Goal: Task Accomplishment & Management: Manage account settings

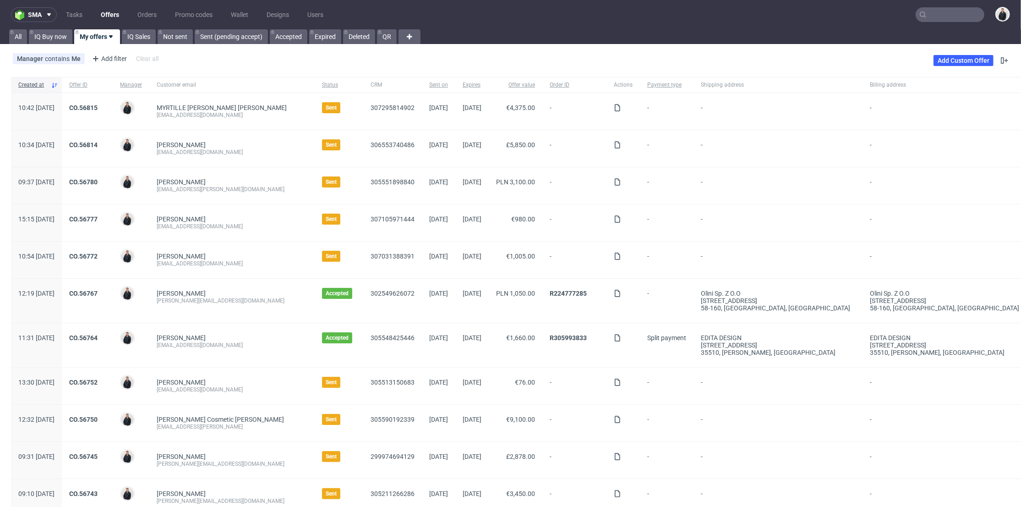
click at [929, 17] on input "text" at bounding box center [950, 14] width 69 height 15
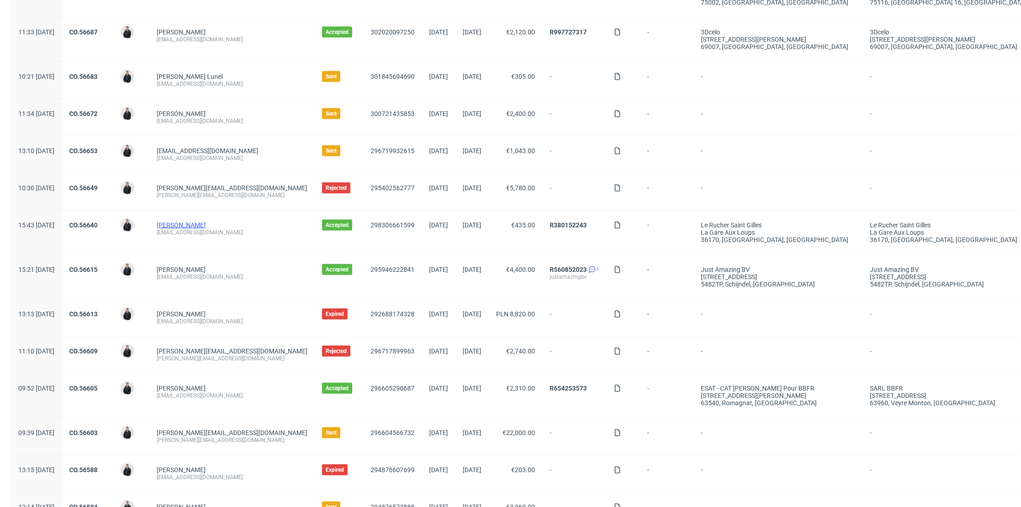
scroll to position [763, 0]
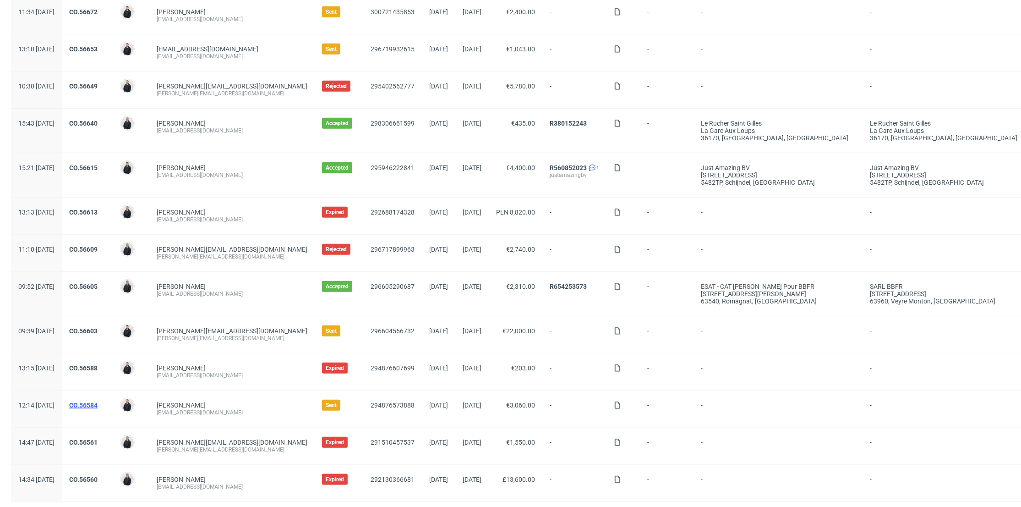
click at [98, 402] on link "CO.56584" at bounding box center [83, 404] width 28 height 7
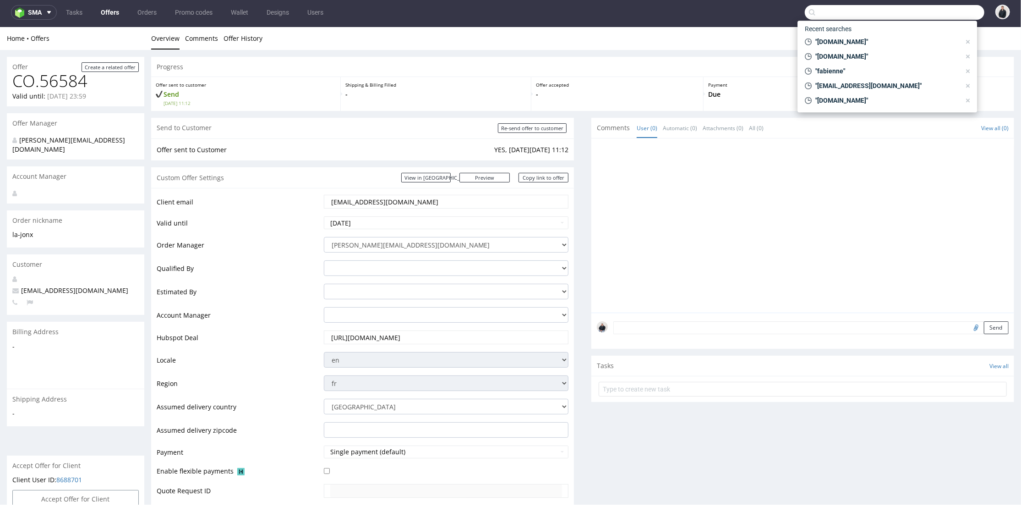
scroll to position [254, 0]
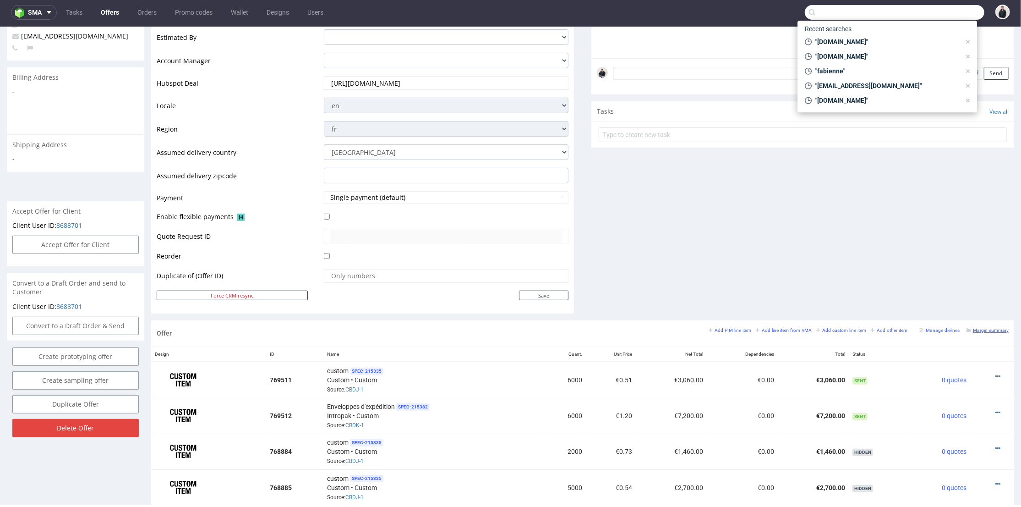
click at [977, 327] on small "Margin summary" at bounding box center [987, 329] width 42 height 5
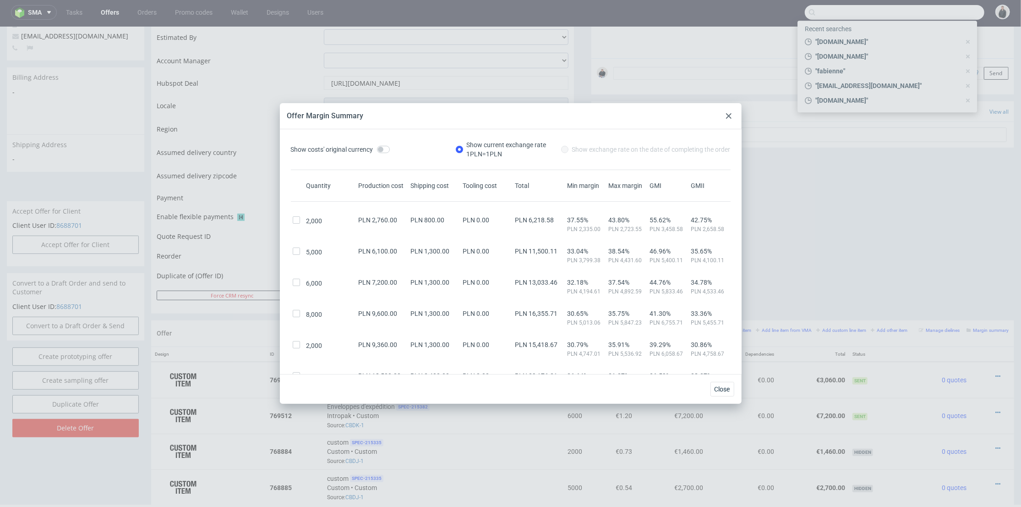
click at [726, 116] on icon at bounding box center [728, 115] width 5 height 5
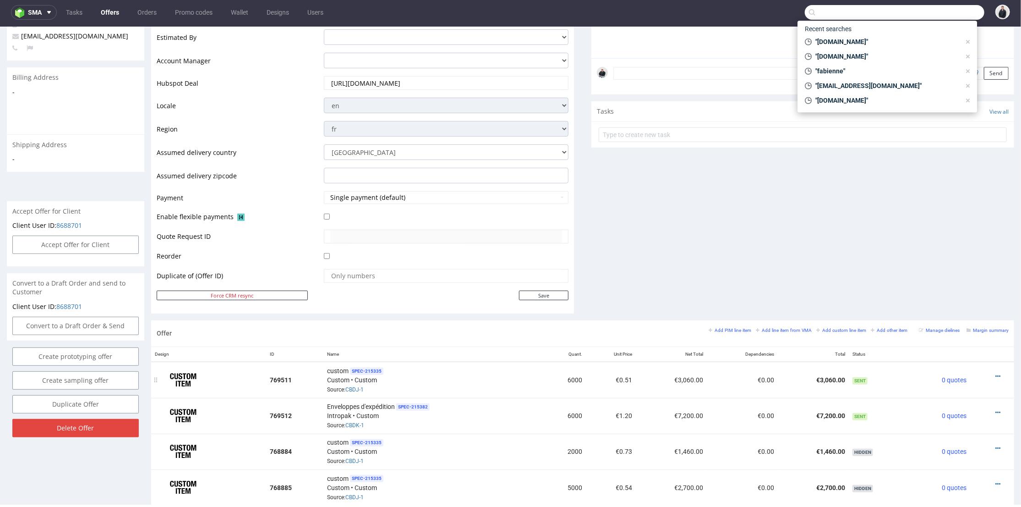
scroll to position [356, 0]
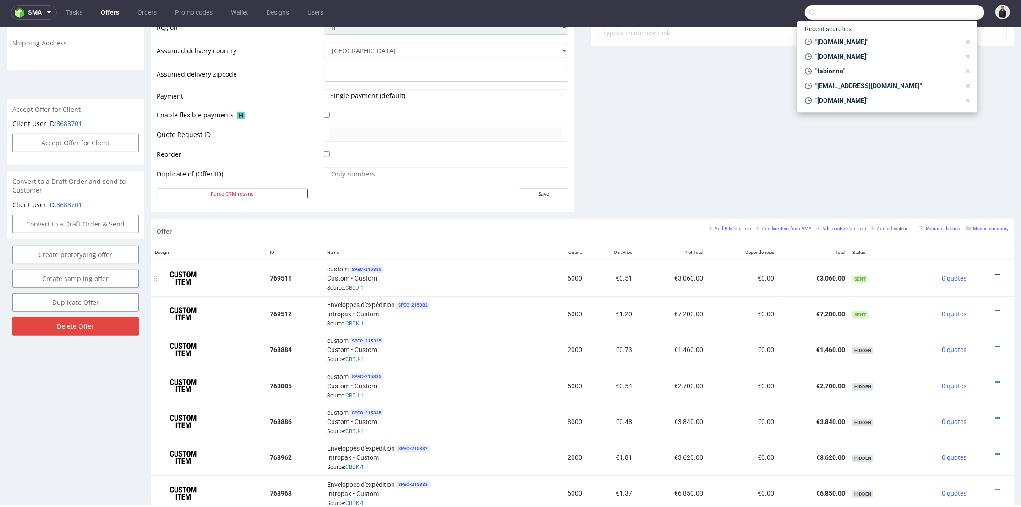
click at [995, 272] on icon at bounding box center [997, 274] width 5 height 6
click at [944, 174] on span "Edit item price" at bounding box center [957, 172] width 74 height 9
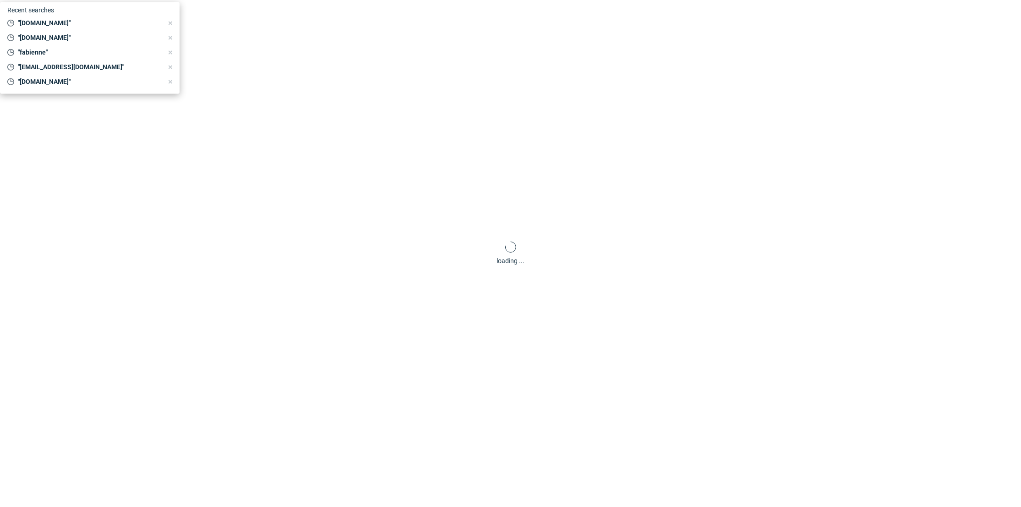
scroll to position [0, 0]
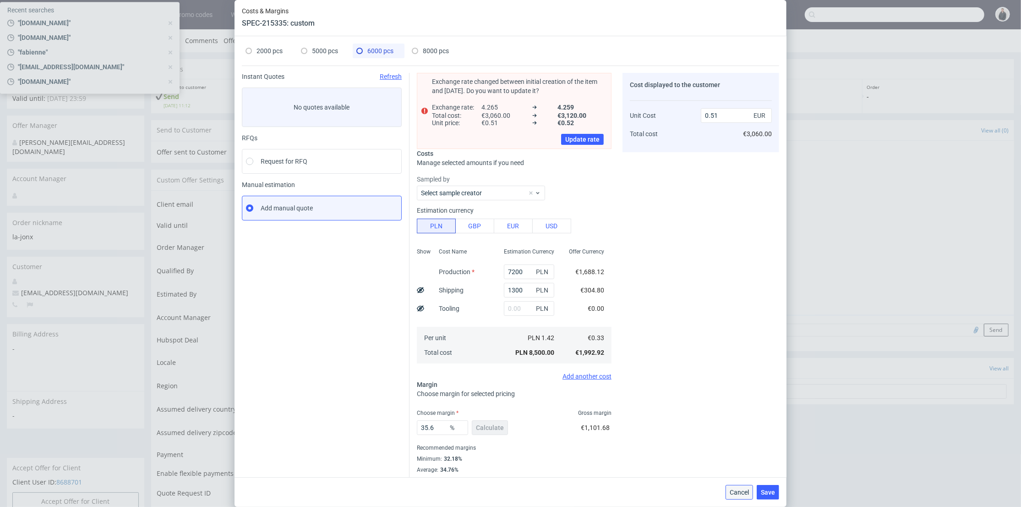
click at [743, 490] on span "Cancel" at bounding box center [739, 492] width 19 height 6
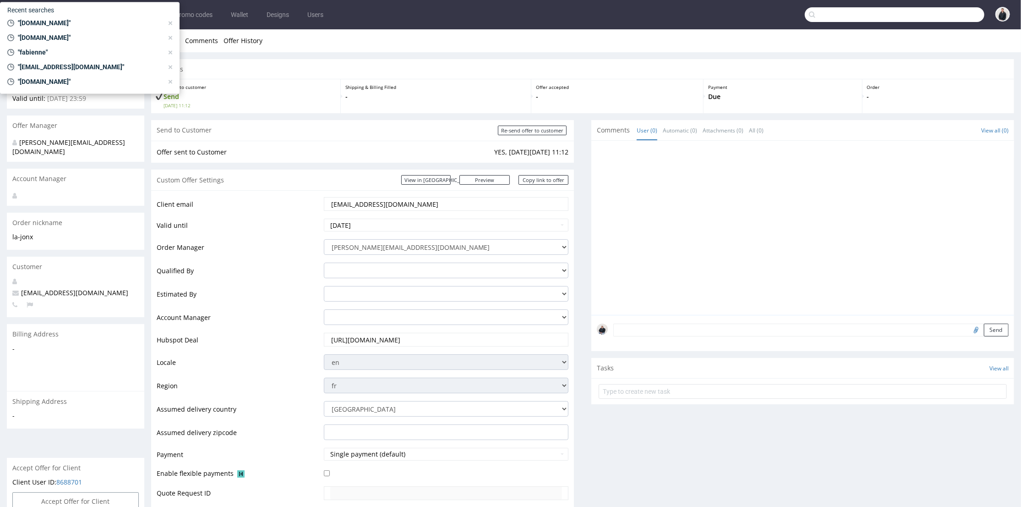
scroll to position [254, 0]
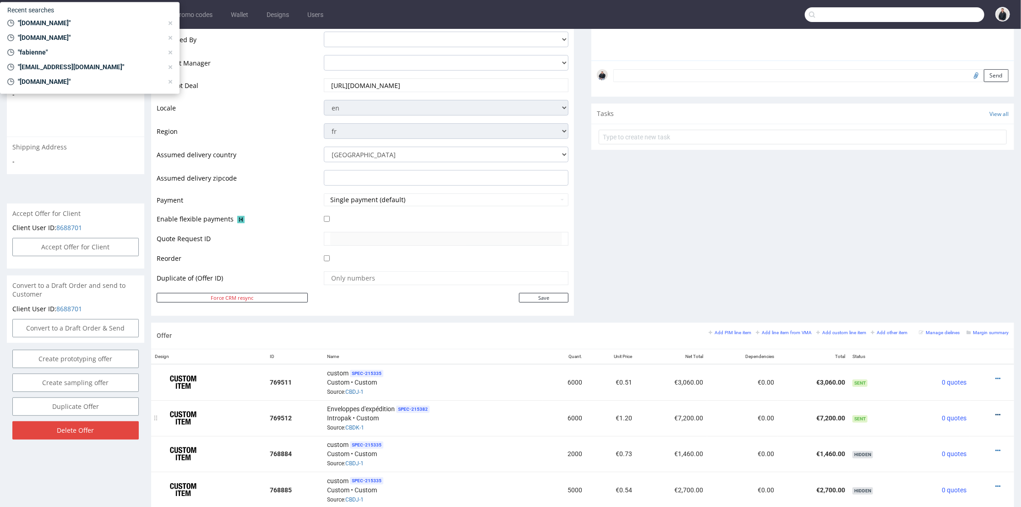
click at [995, 411] on icon at bounding box center [997, 414] width 5 height 6
click at [958, 307] on span "Edit item price" at bounding box center [957, 311] width 74 height 9
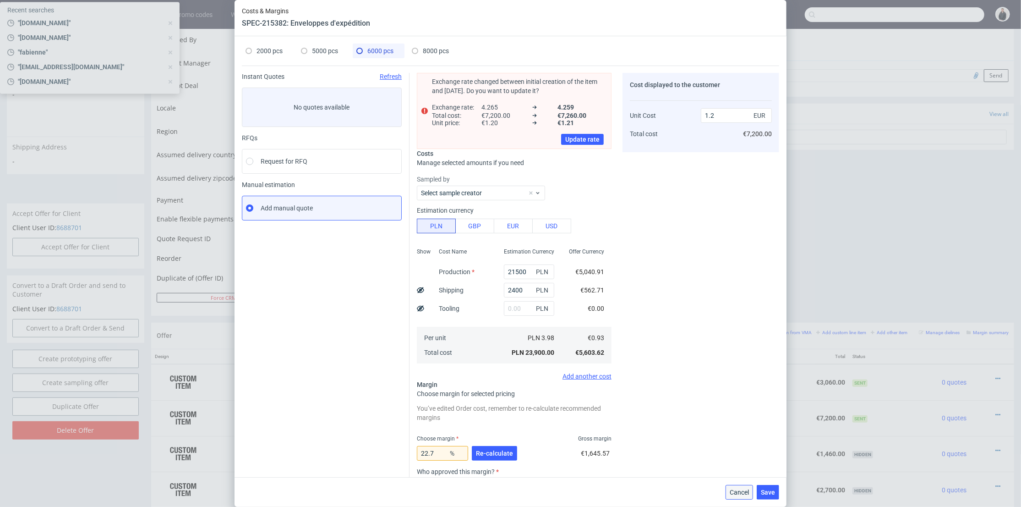
click at [747, 490] on span "Cancel" at bounding box center [739, 492] width 19 height 6
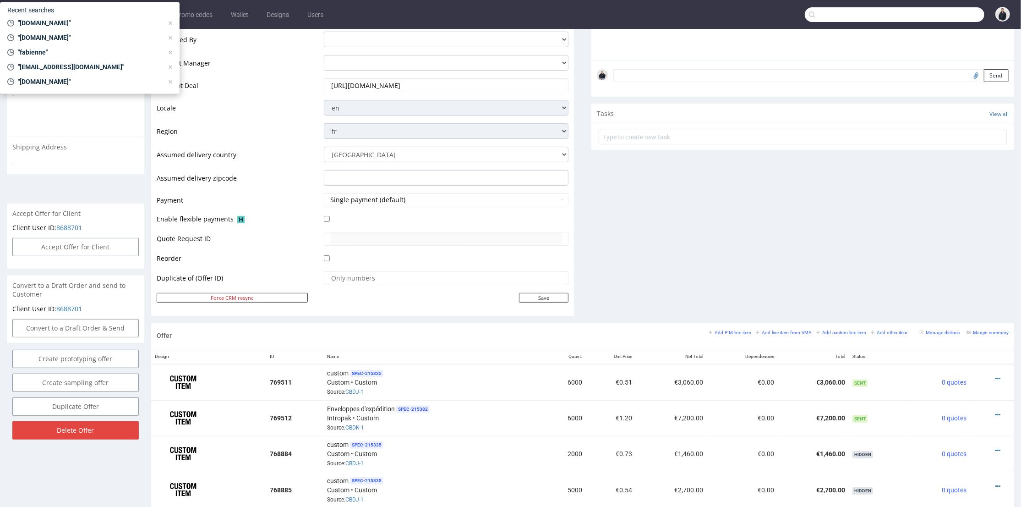
scroll to position [0, 0]
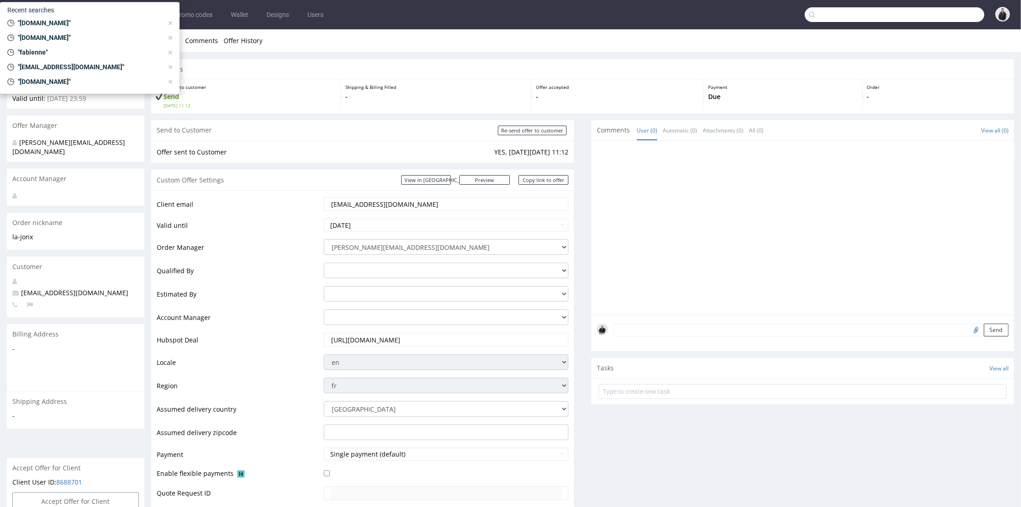
click at [875, 20] on input "text" at bounding box center [895, 14] width 180 height 15
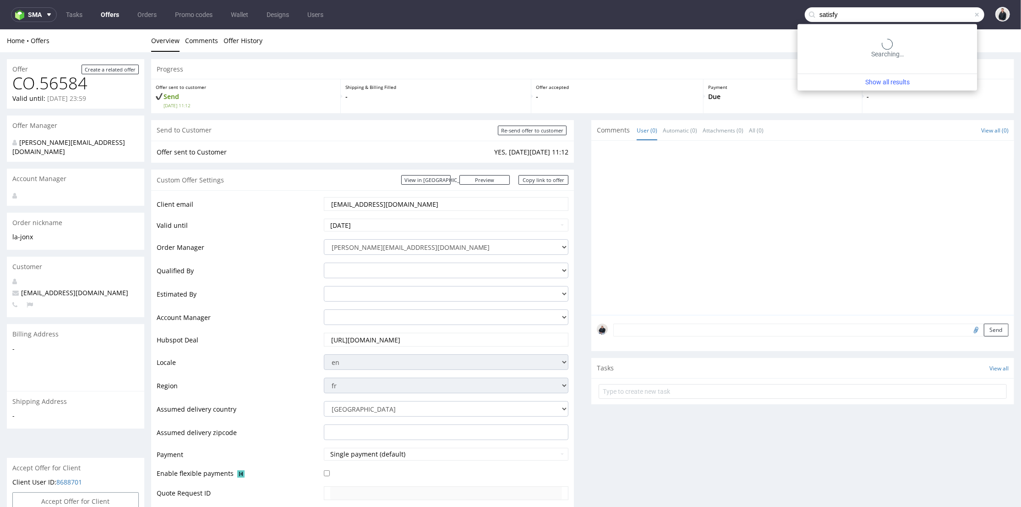
type input "satisfy"
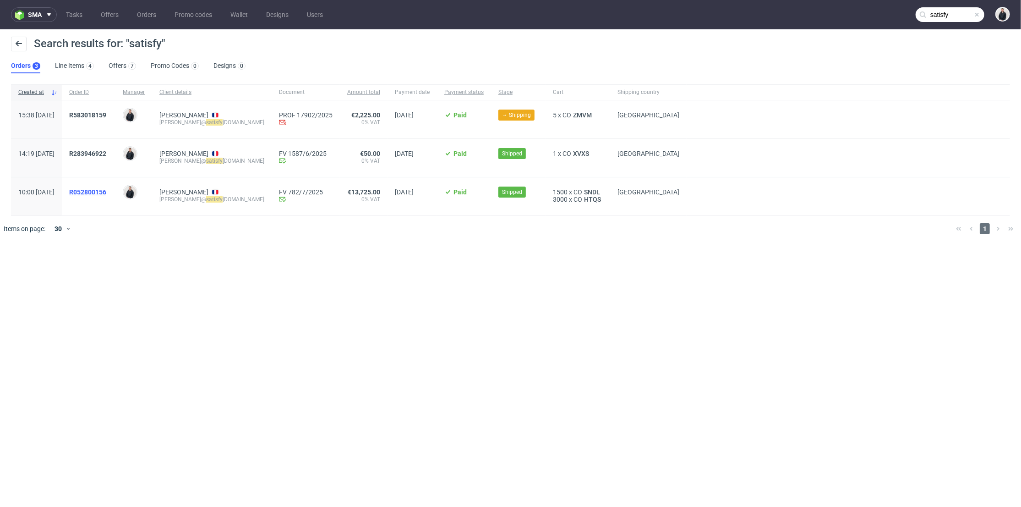
click at [106, 191] on span "R052800156" at bounding box center [87, 191] width 37 height 7
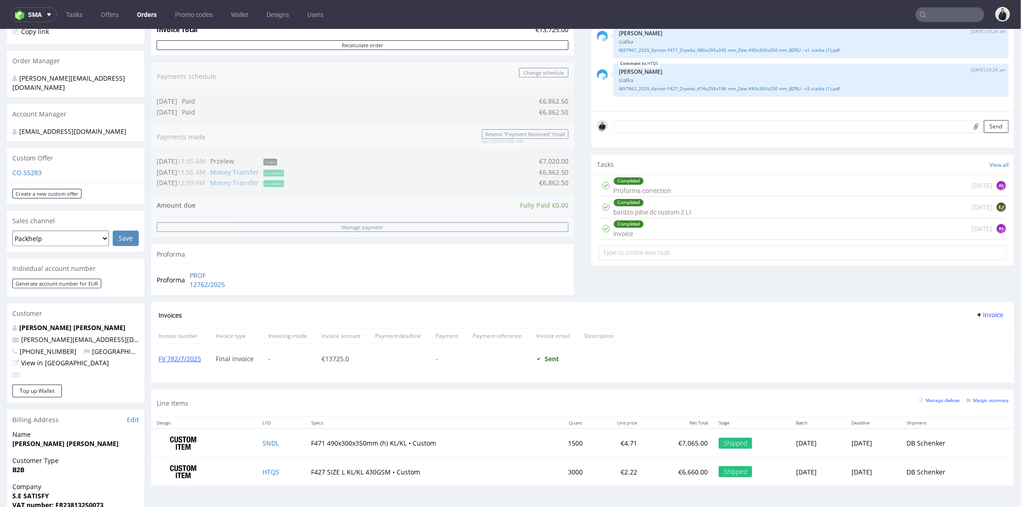
scroll to position [305, 0]
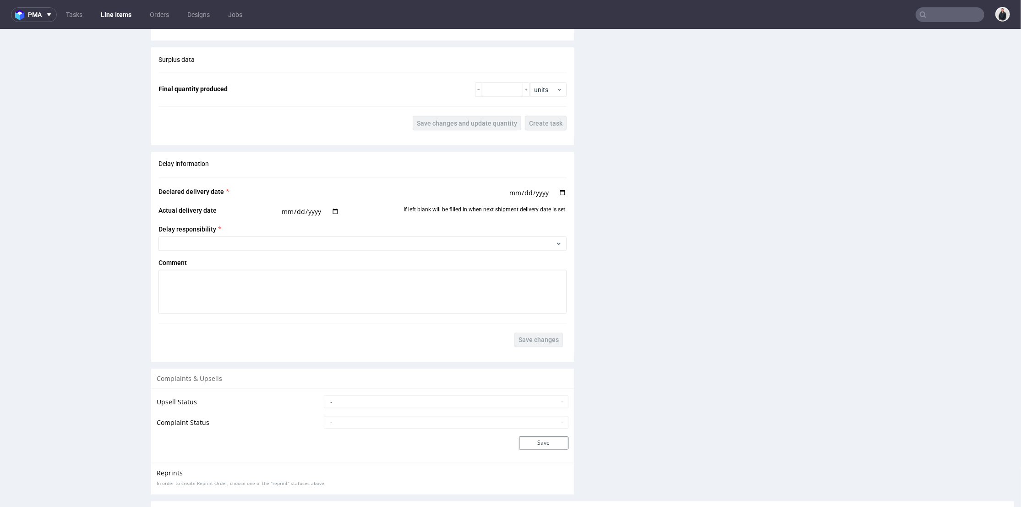
scroll to position [1494, 0]
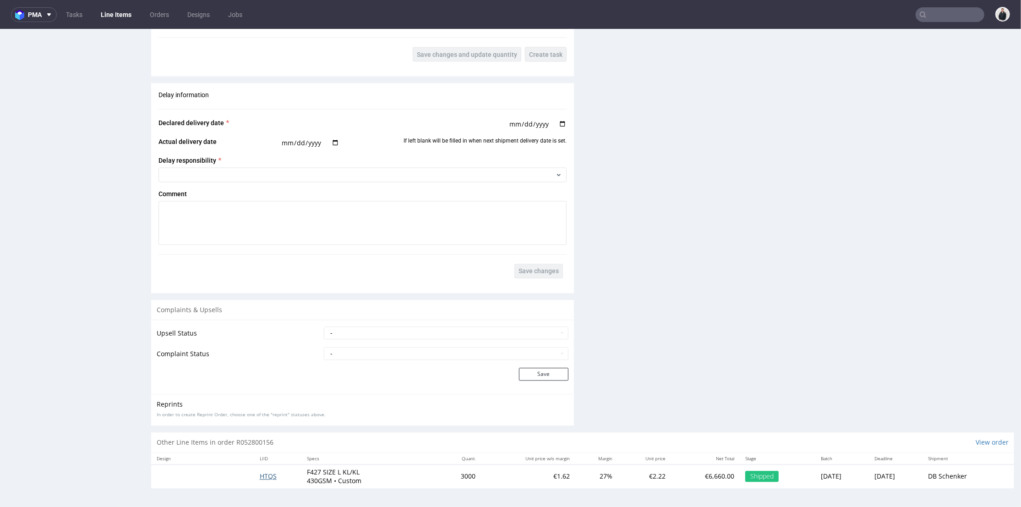
click at [265, 475] on span "HTQS" at bounding box center [268, 475] width 17 height 9
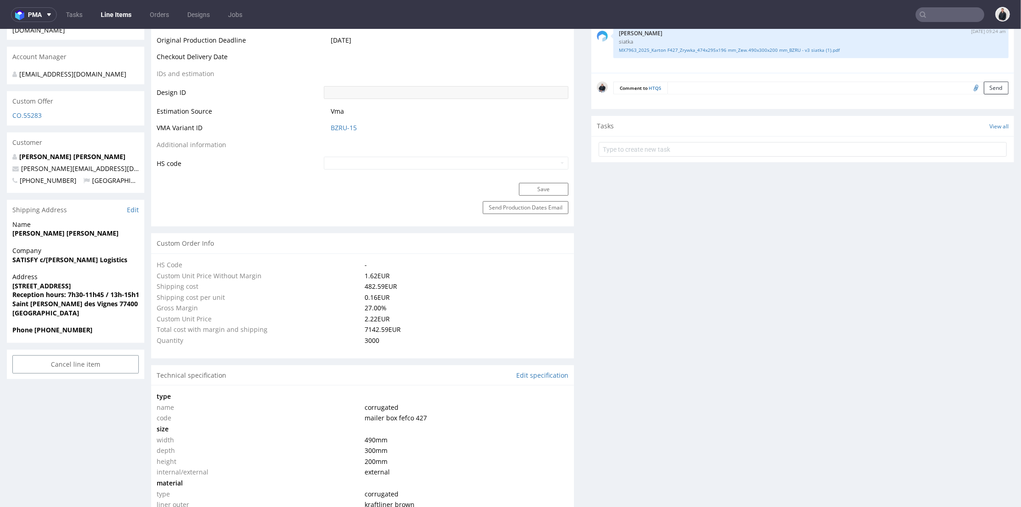
select select "in_progress"
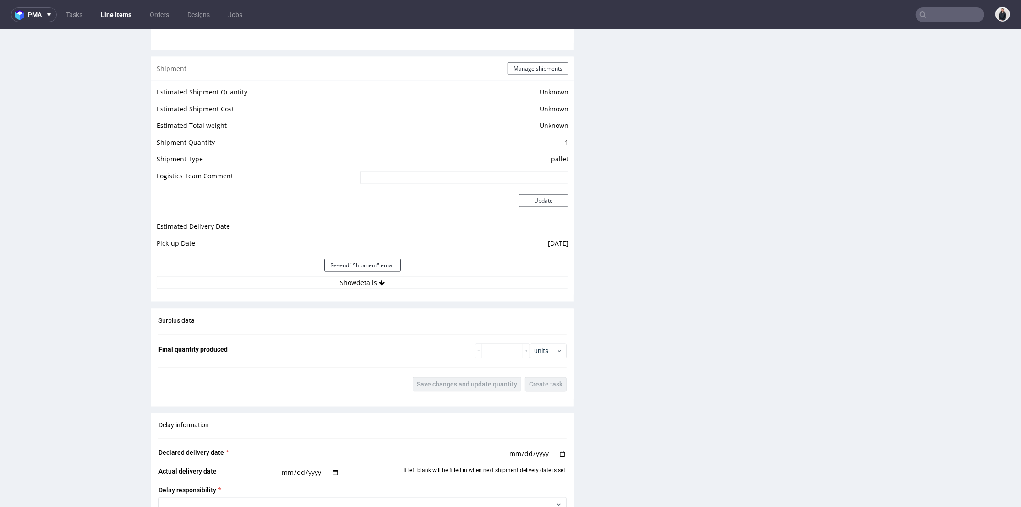
scroll to position [1170, 0]
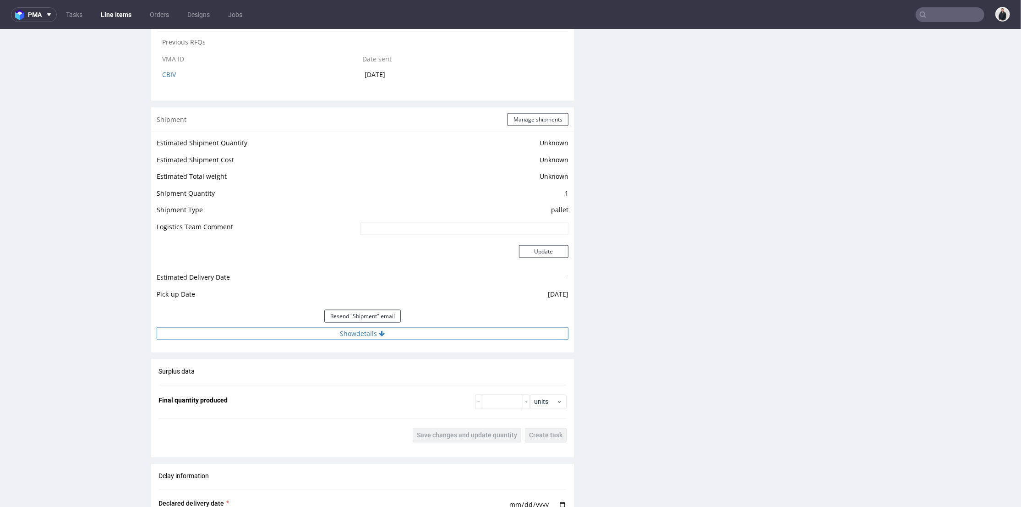
click at [489, 333] on button "Show details" at bounding box center [363, 333] width 412 height 13
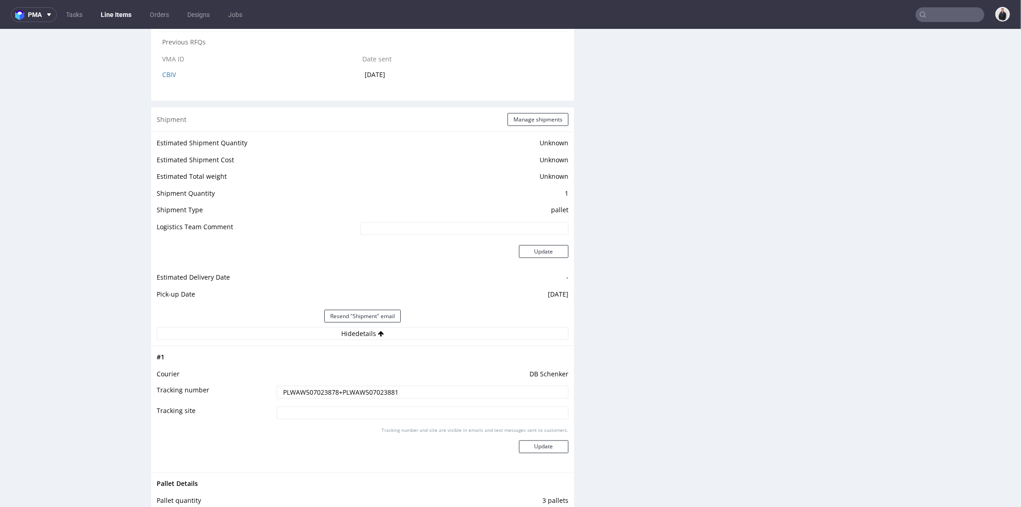
scroll to position [1323, 0]
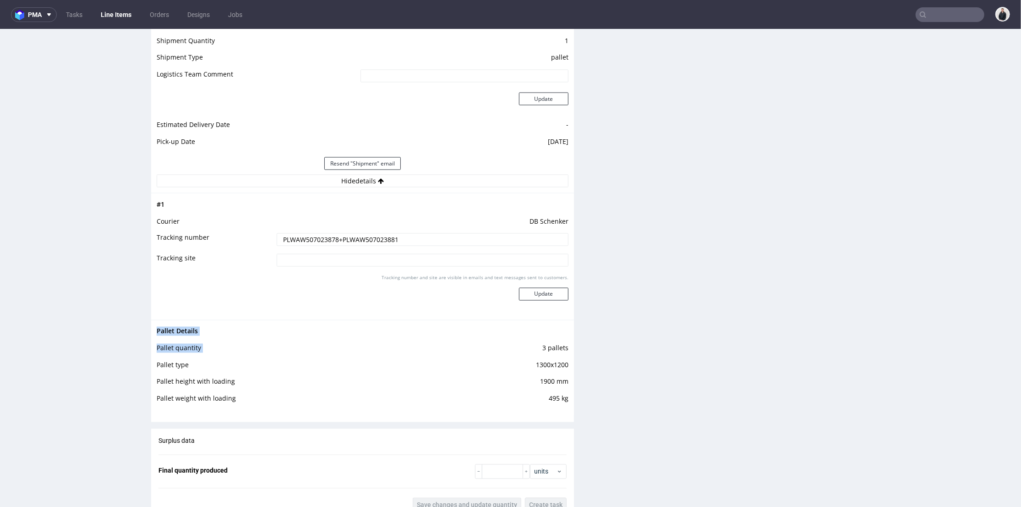
drag, startPoint x: 564, startPoint y: 400, endPoint x: 522, endPoint y: 344, distance: 70.3
click at [528, 351] on div "Pallet Details Pallet quantity 3 pallets Pallet type 1300x1200 Pallet height wi…" at bounding box center [362, 366] width 423 height 95
click at [512, 337] on td at bounding box center [506, 333] width 123 height 17
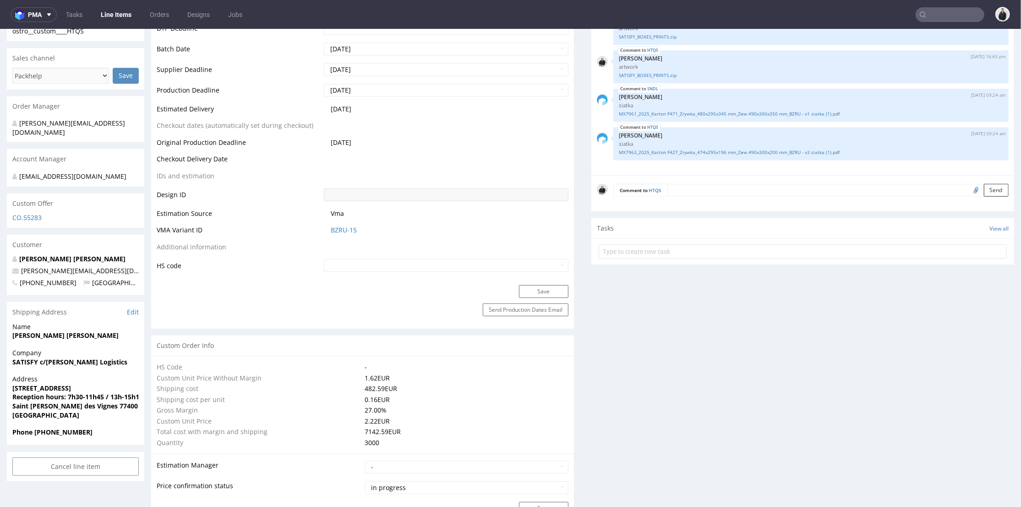
scroll to position [102, 0]
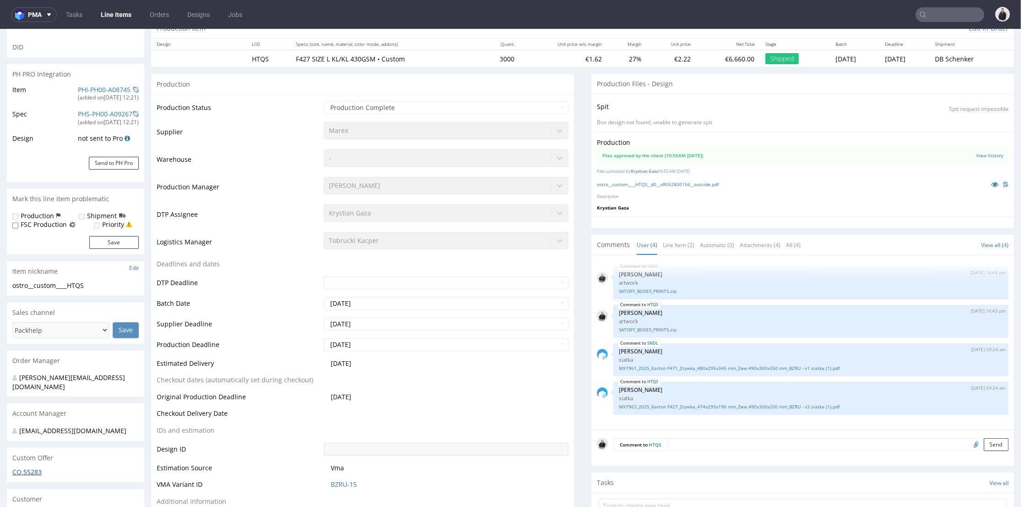
click at [31, 457] on div "Custom Offer" at bounding box center [75, 457] width 137 height 20
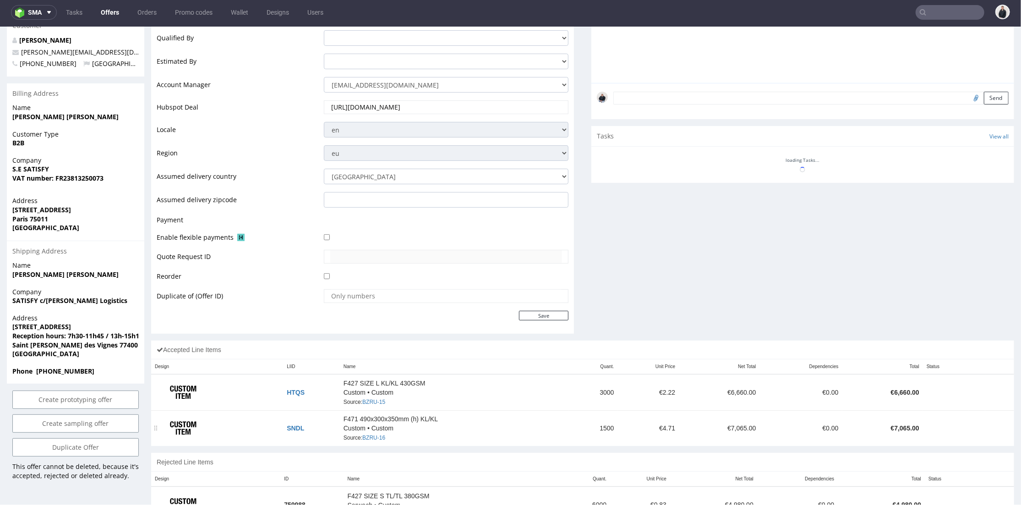
scroll to position [356, 0]
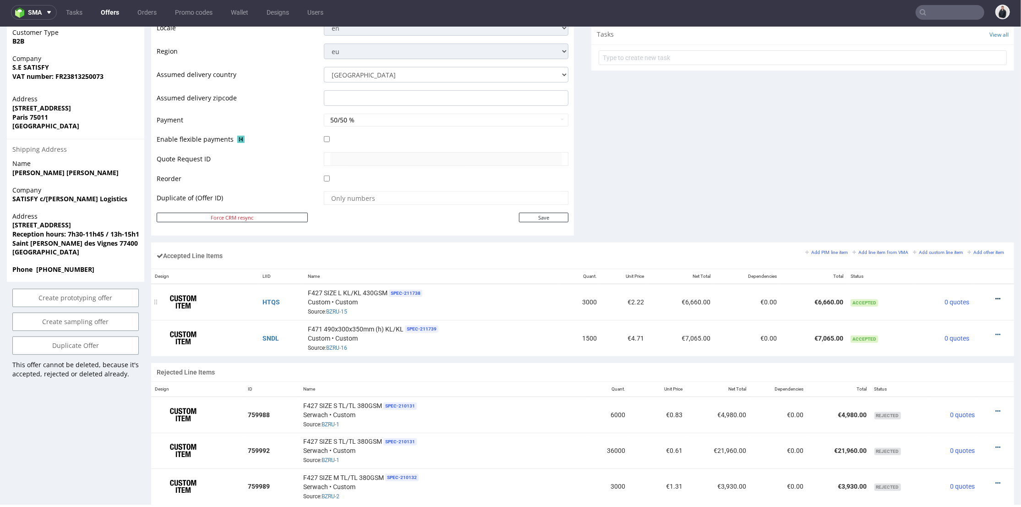
click at [995, 296] on icon at bounding box center [997, 298] width 5 height 6
click at [960, 198] on span "Edit item price" at bounding box center [960, 195] width 66 height 9
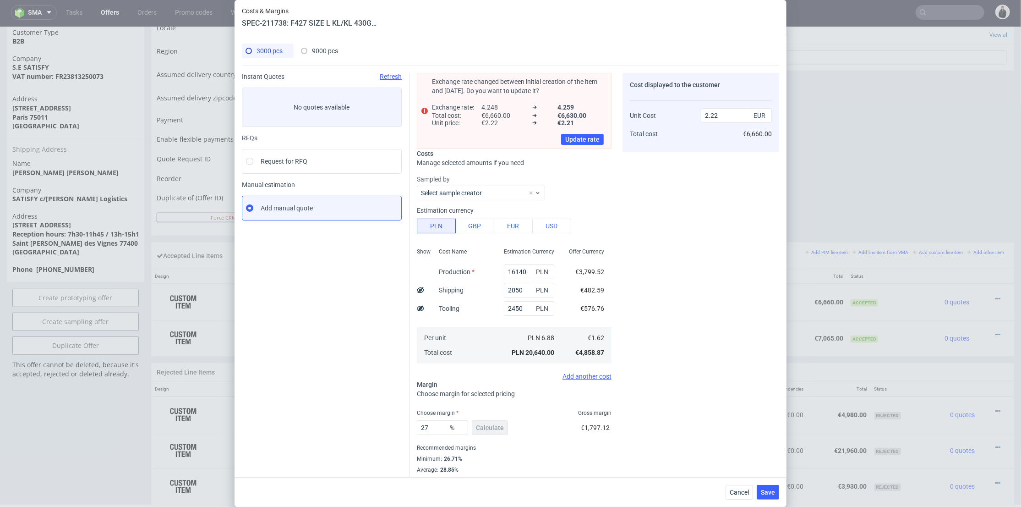
click at [419, 309] on icon at bounding box center [420, 308] width 7 height 7
type input "2.22"
click at [746, 492] on span "Cancel" at bounding box center [739, 492] width 19 height 6
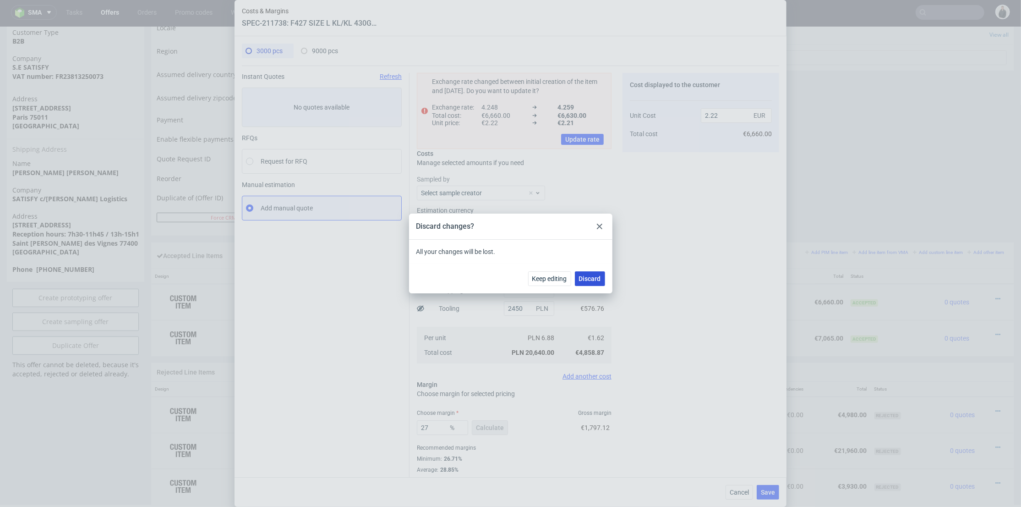
click at [586, 280] on span "Discard" at bounding box center [590, 278] width 22 height 6
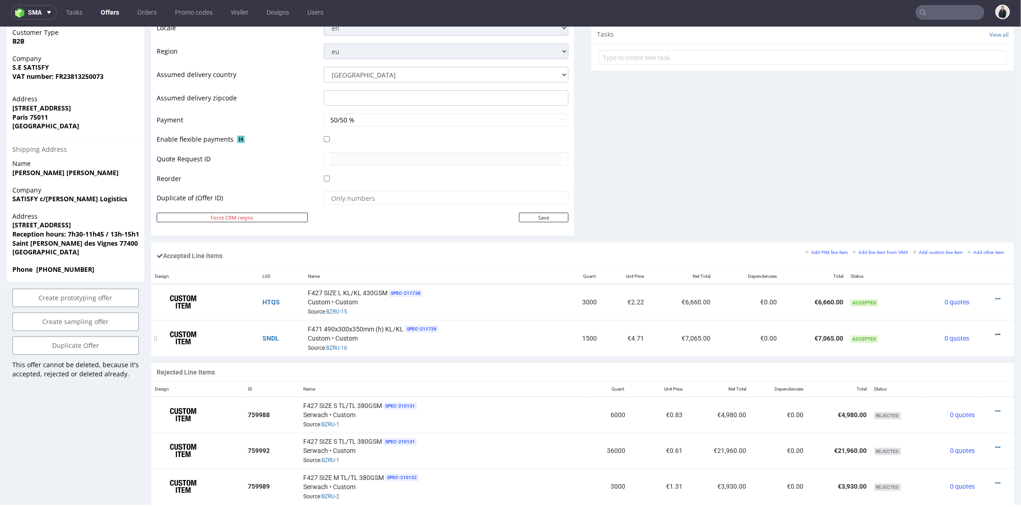
click at [995, 332] on icon at bounding box center [997, 334] width 5 height 6
click at [957, 232] on span "Edit item price" at bounding box center [960, 230] width 66 height 9
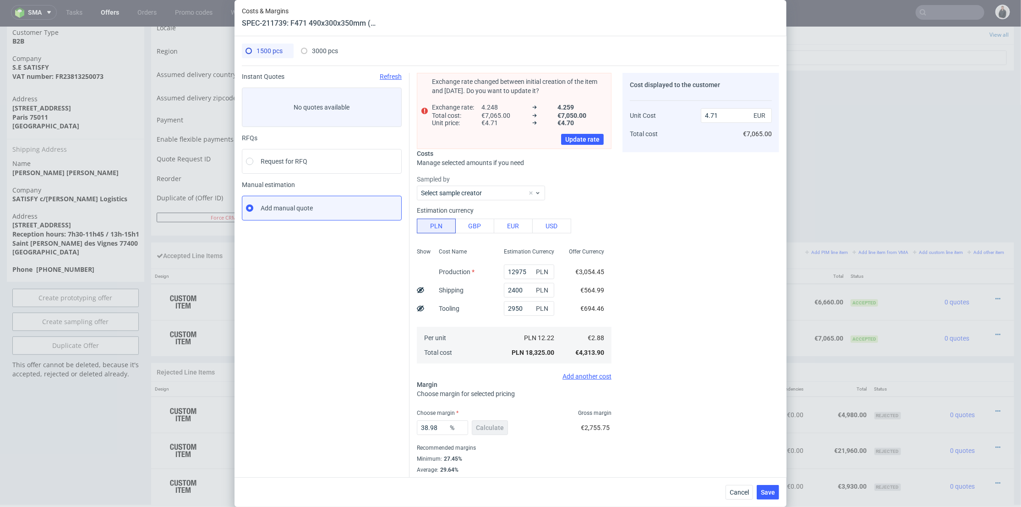
click at [417, 307] on icon at bounding box center [420, 308] width 7 height 7
type input "4.71"
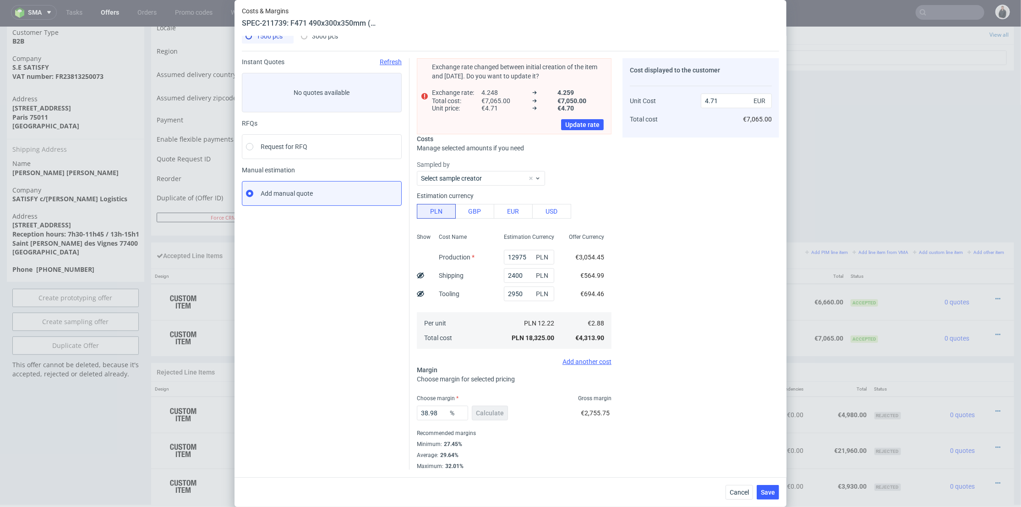
click at [104, 202] on div "Costs & Margins SPEC-211739: F471 490x300x350mm (h) KL/KL 1500 pcs 3000 pcs Ins…" at bounding box center [510, 253] width 1021 height 507
click at [740, 486] on button "Cancel" at bounding box center [738, 492] width 27 height 15
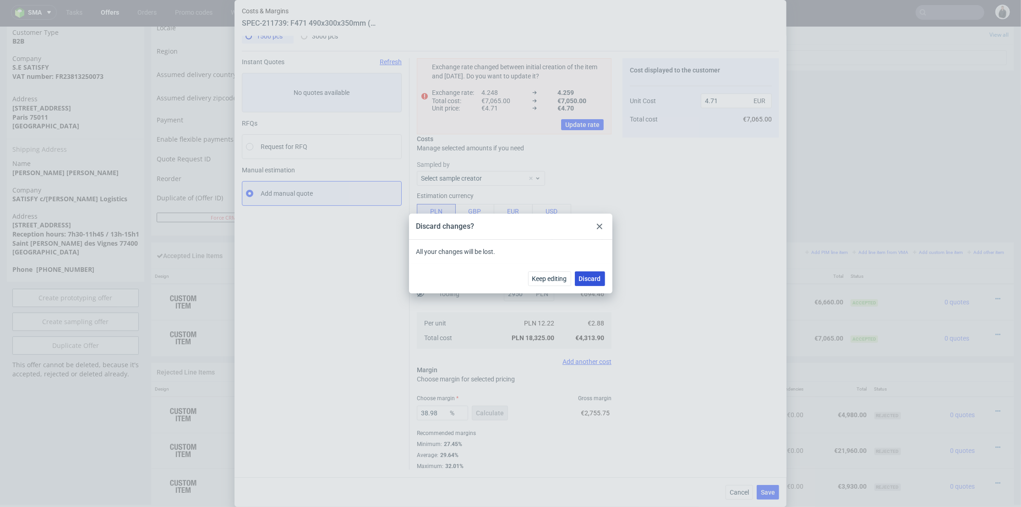
click at [596, 279] on span "Discard" at bounding box center [590, 278] width 22 height 6
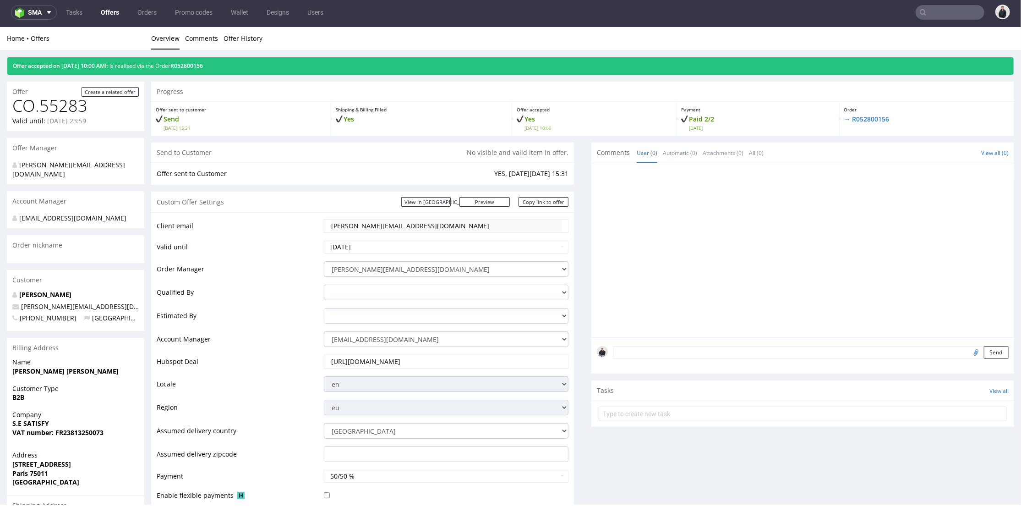
scroll to position [0, 0]
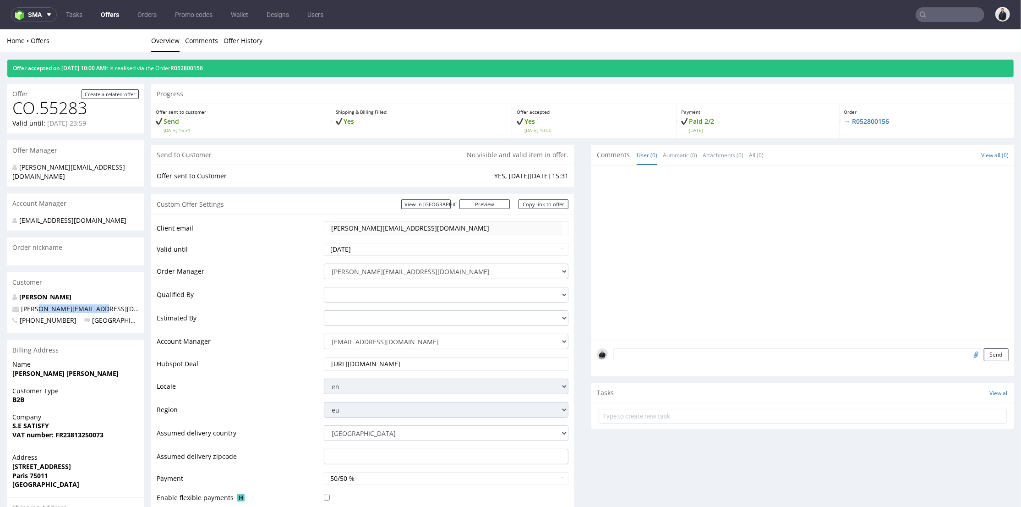
drag, startPoint x: 80, startPoint y: 301, endPoint x: 527, endPoint y: 78, distance: 499.3
click at [42, 303] on div "Daeron Aurélie chen@satisfyrunning.com +33629078159 France" at bounding box center [75, 312] width 137 height 41
copy span "satisfyrunning.com"
click at [937, 21] on nav "sma Tasks Offers Orders Promo codes Wallet Designs Users" at bounding box center [510, 14] width 1021 height 29
click at [937, 18] on input "text" at bounding box center [950, 14] width 69 height 15
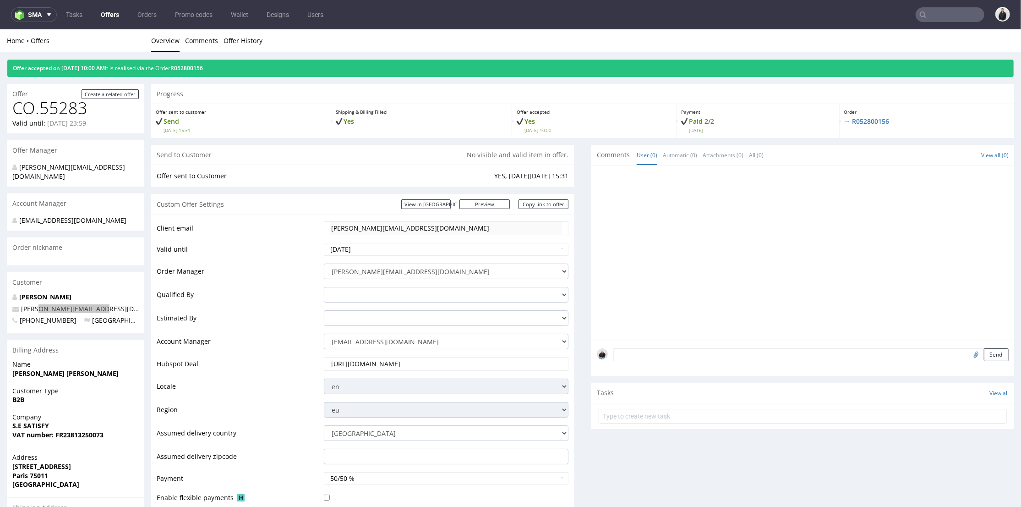
paste input "satisfyrunning.com"
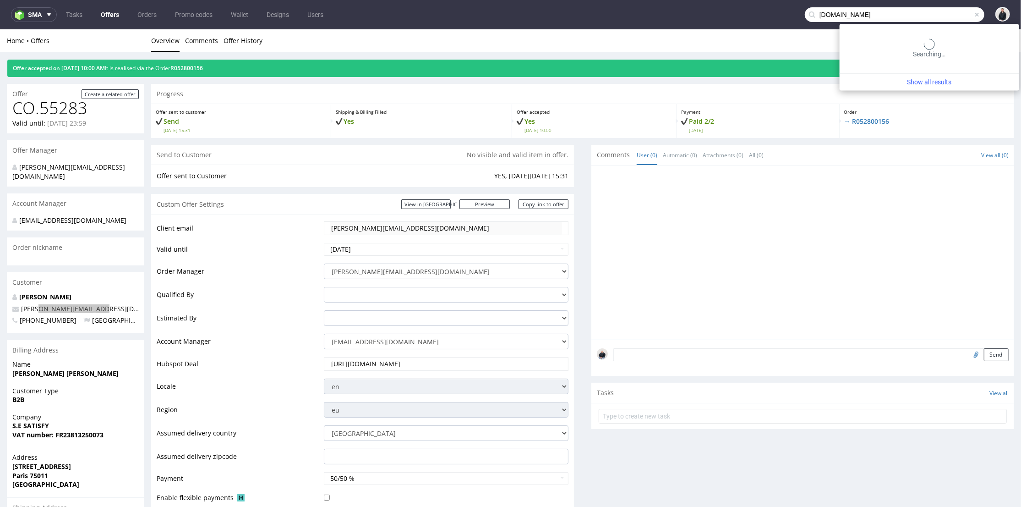
type input "satisfyrunning.com"
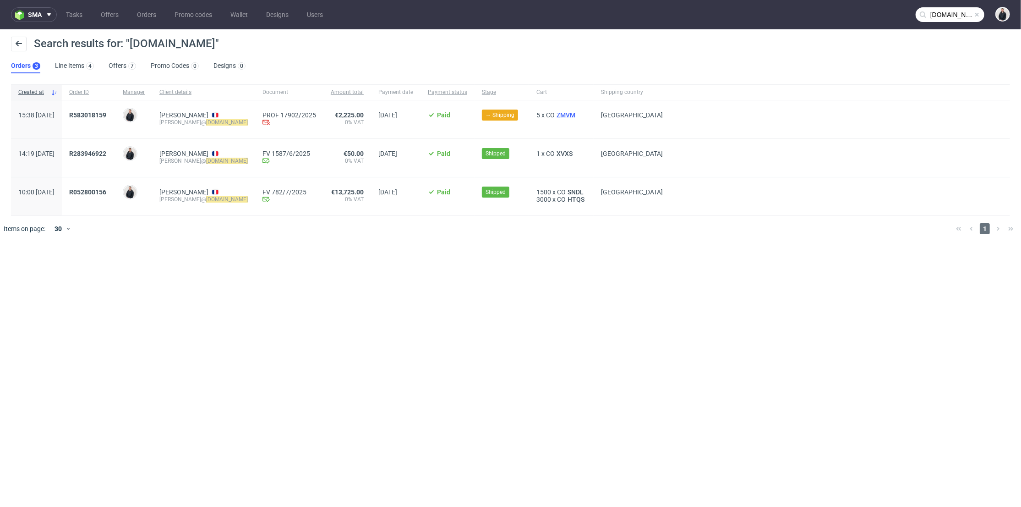
click at [559, 111] on span "ZMVM" at bounding box center [566, 114] width 22 height 7
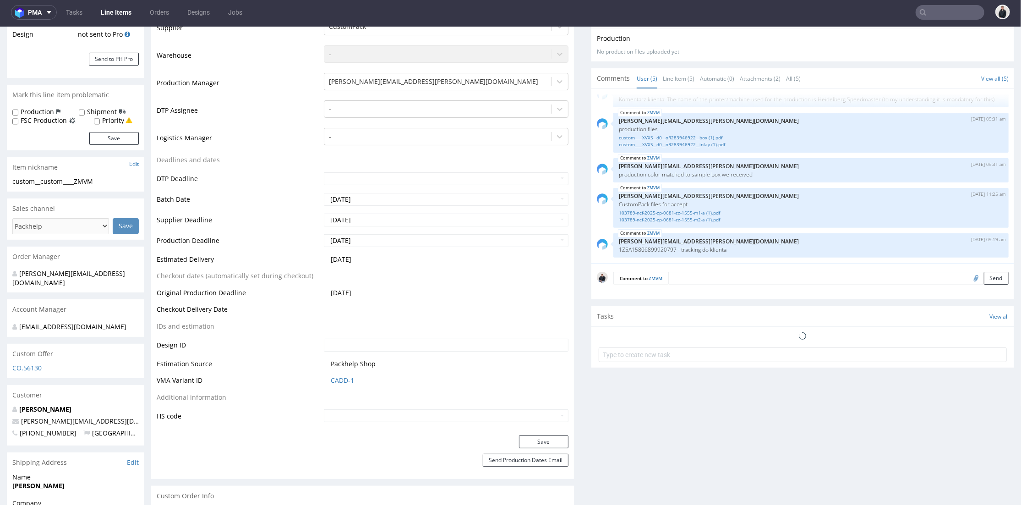
scroll to position [289, 0]
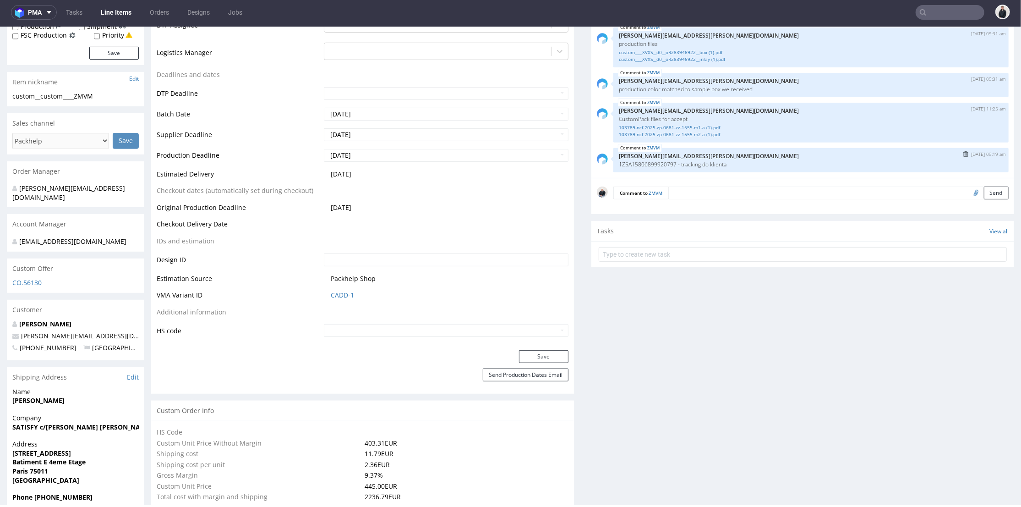
click at [645, 165] on p "1Z5A15806899920797 - tracking do klienta" at bounding box center [811, 163] width 384 height 7
copy p "1Z5A15806899920797"
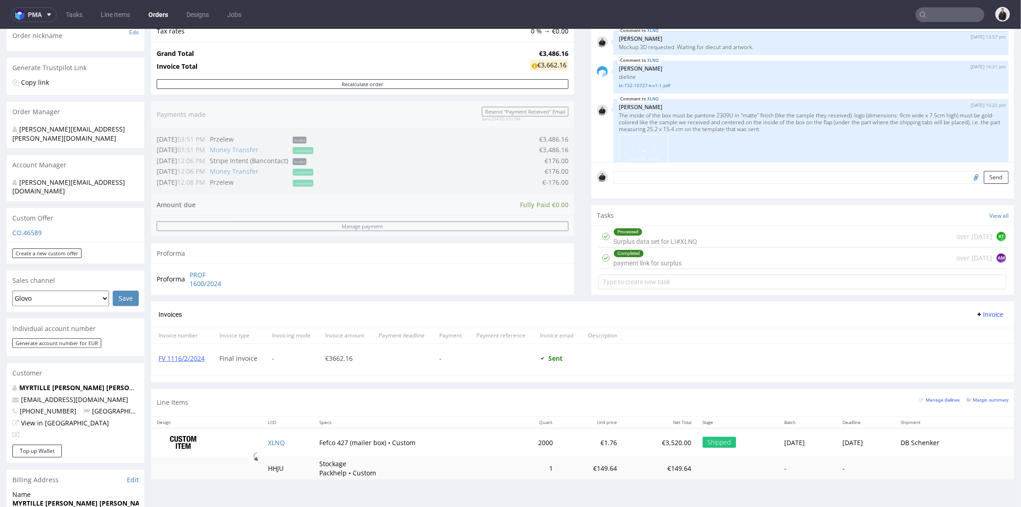
scroll to position [948, 0]
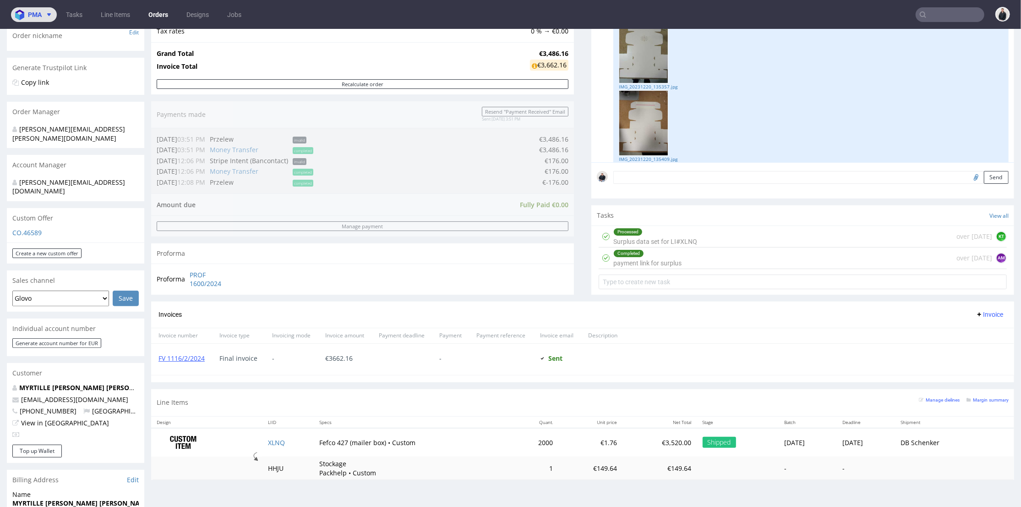
click at [40, 15] on span "pma" at bounding box center [35, 14] width 14 height 6
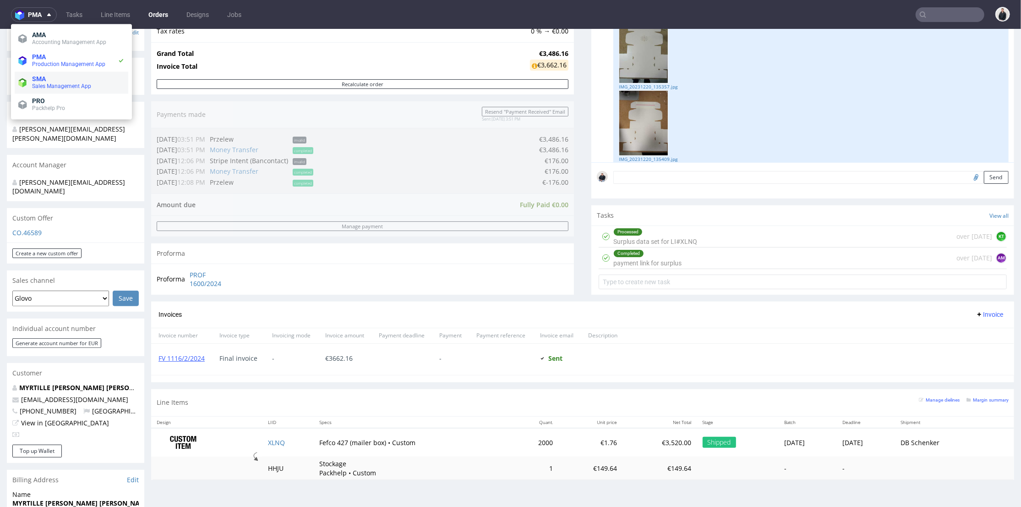
click at [60, 71] on li "SMA Sales Management App" at bounding box center [72, 82] width 114 height 22
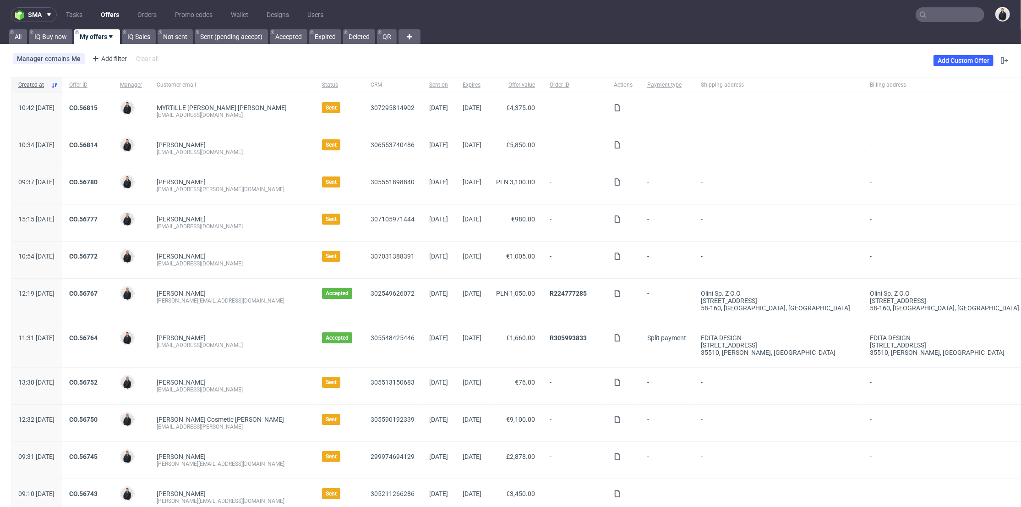
click at [109, 16] on link "Offers" at bounding box center [109, 14] width 29 height 15
click at [948, 60] on link "Add Custom Offer" at bounding box center [963, 60] width 60 height 11
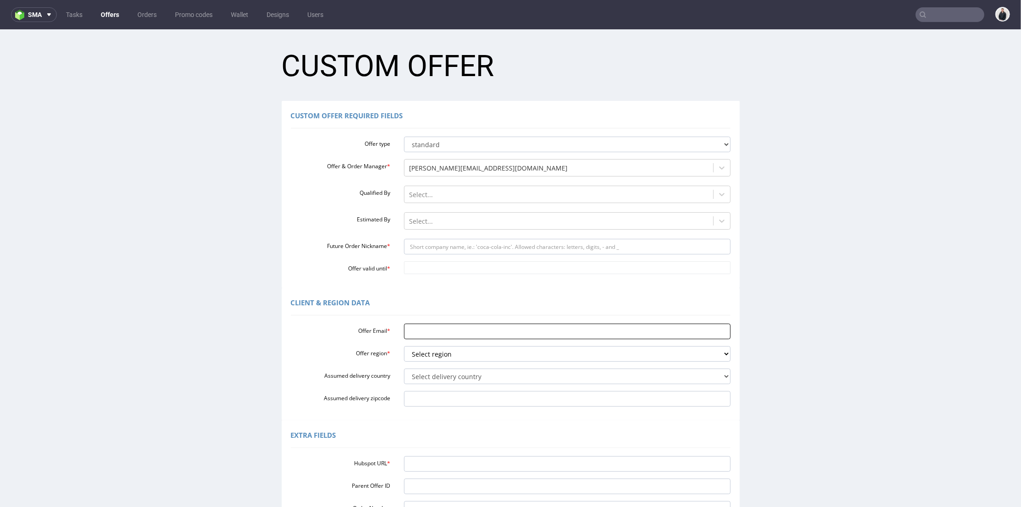
click at [455, 331] on input "Offer Email *" at bounding box center [567, 331] width 327 height 16
paste input "[PERSON_NAME][EMAIL_ADDRESS][DOMAIN_NAME]"
type input "[PERSON_NAME][EMAIL_ADDRESS][DOMAIN_NAME]"
click at [436, 353] on select "Select region eu gb de pl fr it es" at bounding box center [567, 353] width 327 height 16
select select "fr"
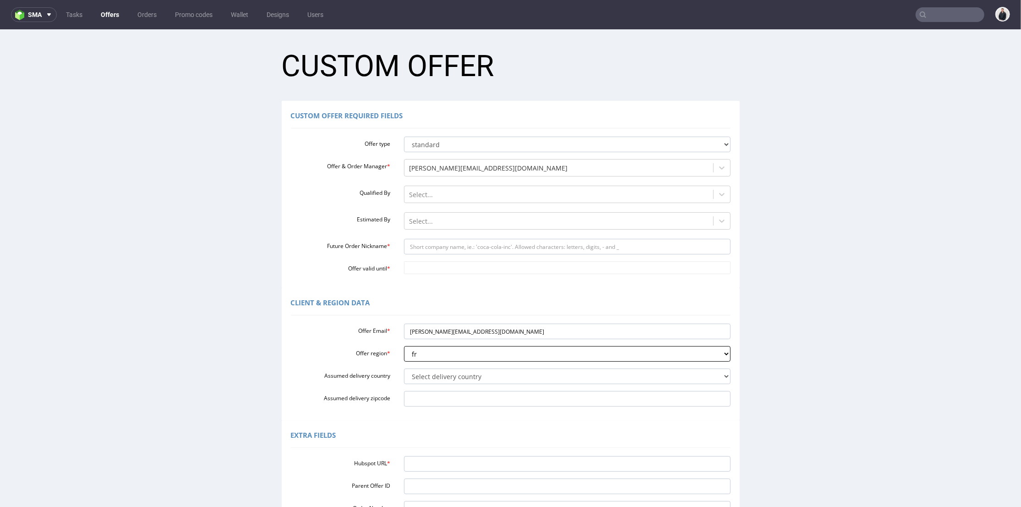
click at [404, 345] on select "Select region eu gb de pl fr it es" at bounding box center [567, 353] width 327 height 16
click at [440, 372] on select "Select delivery country [GEOGRAPHIC_DATA] [GEOGRAPHIC_DATA] [GEOGRAPHIC_DATA] […" at bounding box center [567, 376] width 327 height 16
select select "75"
click at [404, 368] on select "Select delivery country [GEOGRAPHIC_DATA] [GEOGRAPHIC_DATA] [GEOGRAPHIC_DATA] […" at bounding box center [567, 376] width 327 height 16
drag, startPoint x: 420, startPoint y: 328, endPoint x: 456, endPoint y: 327, distance: 35.7
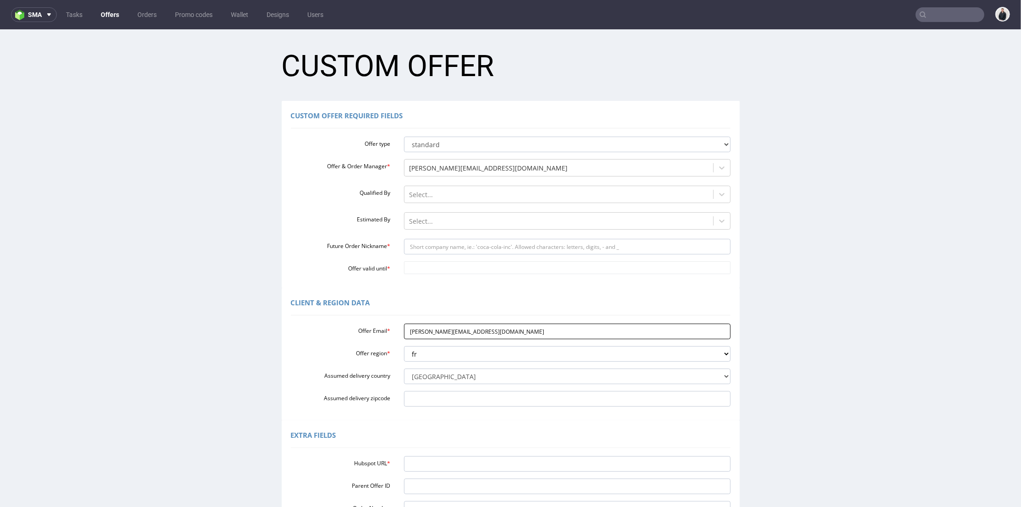
click at [456, 327] on input "[PERSON_NAME][EMAIL_ADDRESS][DOMAIN_NAME]" at bounding box center [567, 331] width 327 height 16
click at [446, 248] on input "Future Order Nickname *" at bounding box center [567, 246] width 327 height 16
paste input "satisfyrunning"
type input "satisfyrunning"
click at [429, 267] on input "Offer valid until *" at bounding box center [567, 267] width 327 height 13
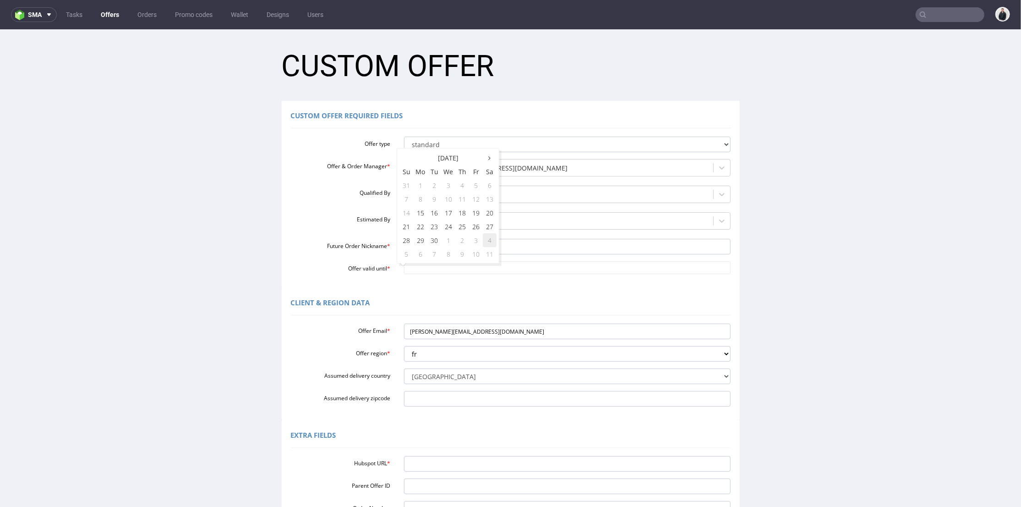
click at [488, 236] on td "4" at bounding box center [490, 240] width 14 height 14
type input "2025-10-04"
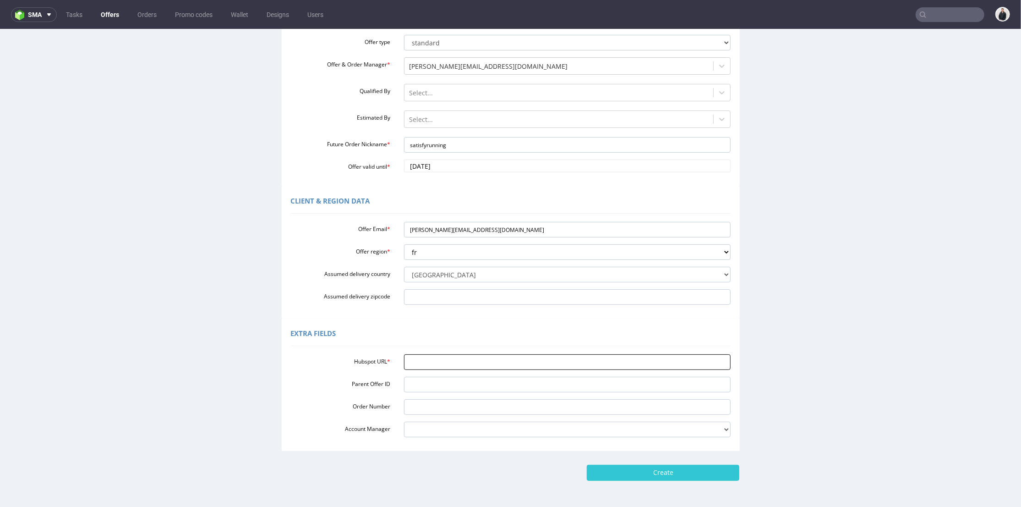
click at [434, 361] on input "Hubspot URL *" at bounding box center [567, 362] width 327 height 16
paste input "https://app-eu1.hubspot.com/contacts/25600958/record/0-3/306863561921/"
type input "https://app-eu1.hubspot.com/contacts/25600958/record/0-3/306863561921/"
click at [655, 471] on input "Create" at bounding box center [663, 472] width 153 height 16
type input "Please wait..."
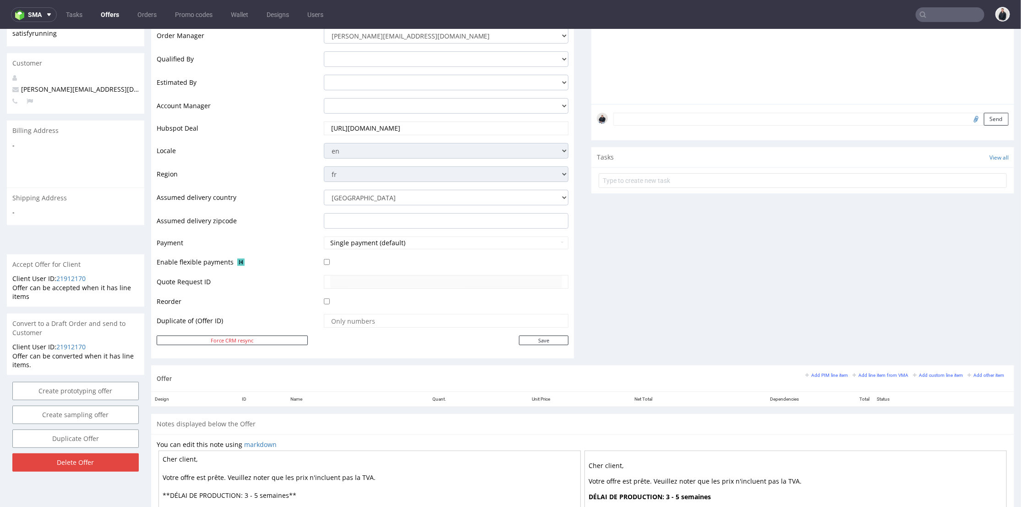
scroll to position [254, 0]
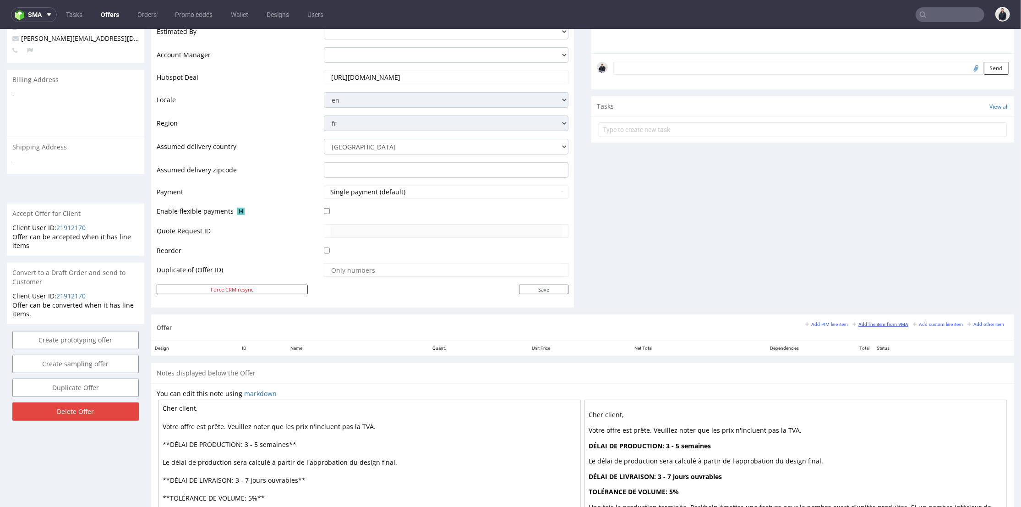
click at [878, 325] on small "Add line item from VMA" at bounding box center [880, 323] width 56 height 5
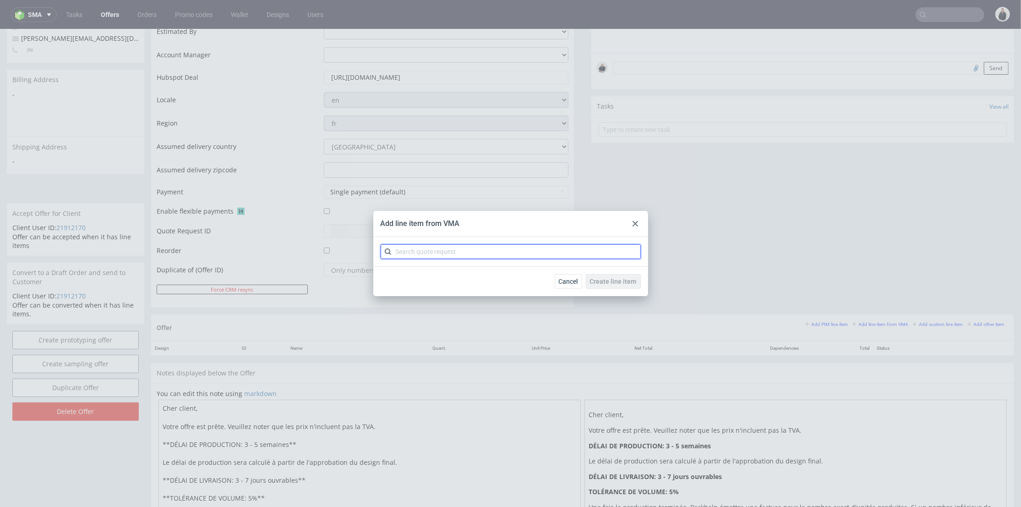
click at [483, 252] on input "text" at bounding box center [511, 251] width 260 height 15
type input "cbiv"
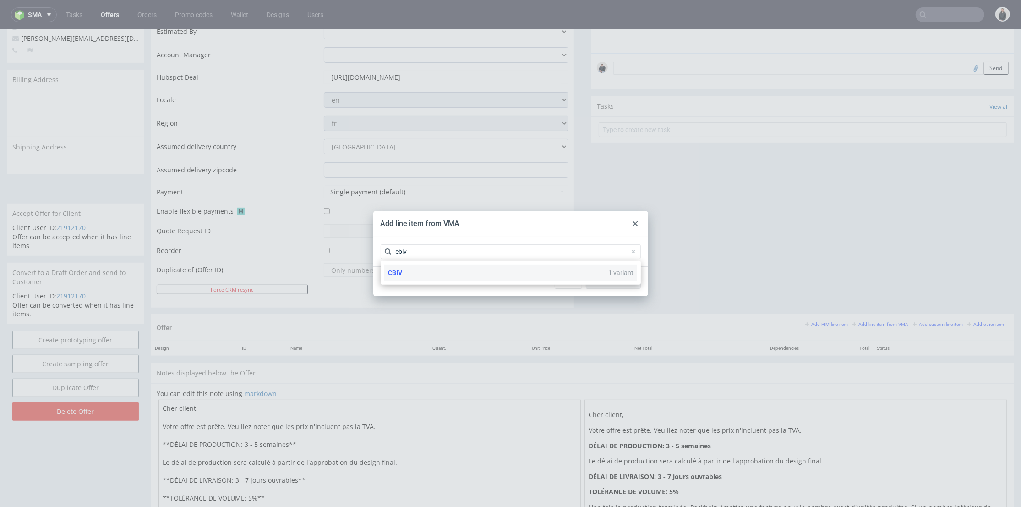
click at [464, 271] on div "CBIV 1 variant" at bounding box center [510, 272] width 253 height 16
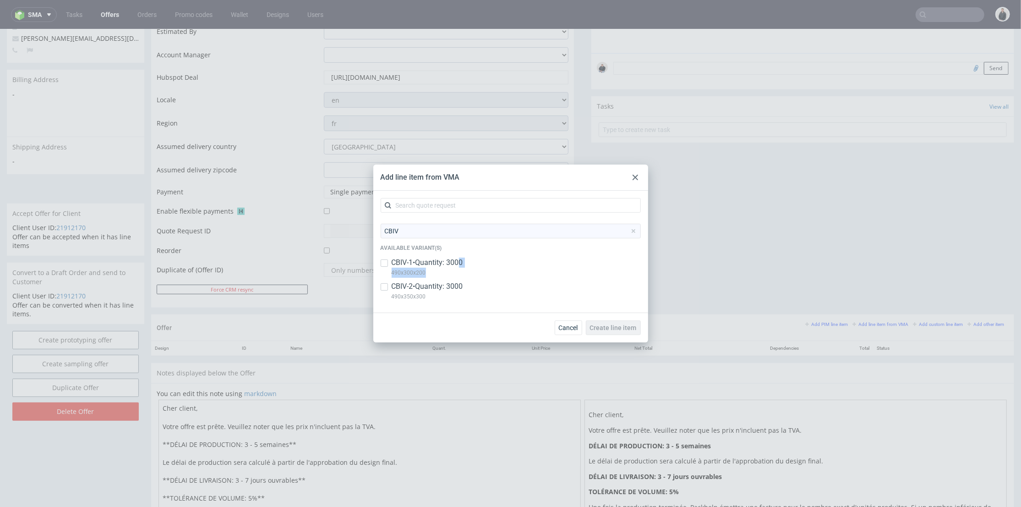
click at [463, 267] on div "CBIV-1 • Quantity: 3000 490x300x200" at bounding box center [427, 267] width 71 height 20
checkbox input "true"
click at [458, 286] on p "CBIV-2 • Quantity: 3000" at bounding box center [427, 286] width 71 height 10
checkbox input "true"
click at [617, 324] on span "Create line item" at bounding box center [613, 327] width 47 height 6
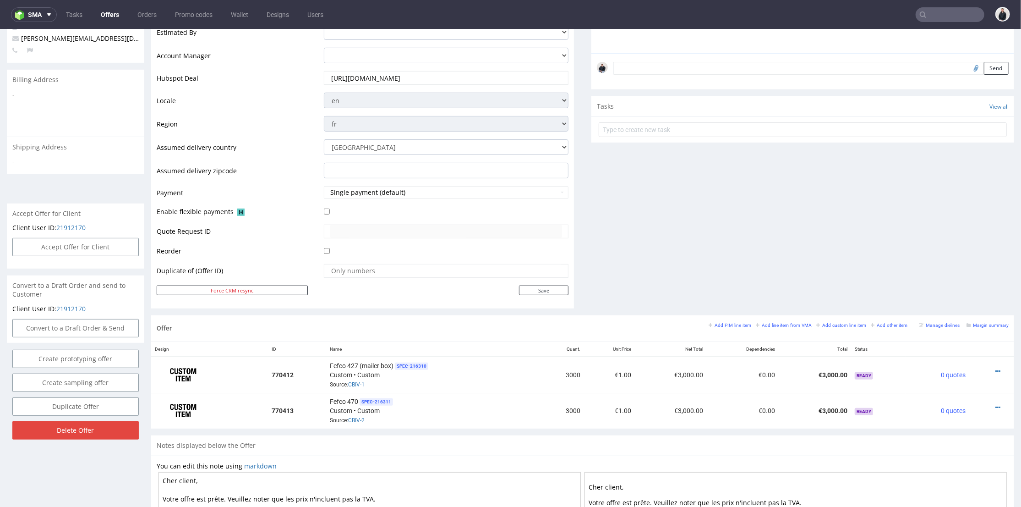
scroll to position [305, 0]
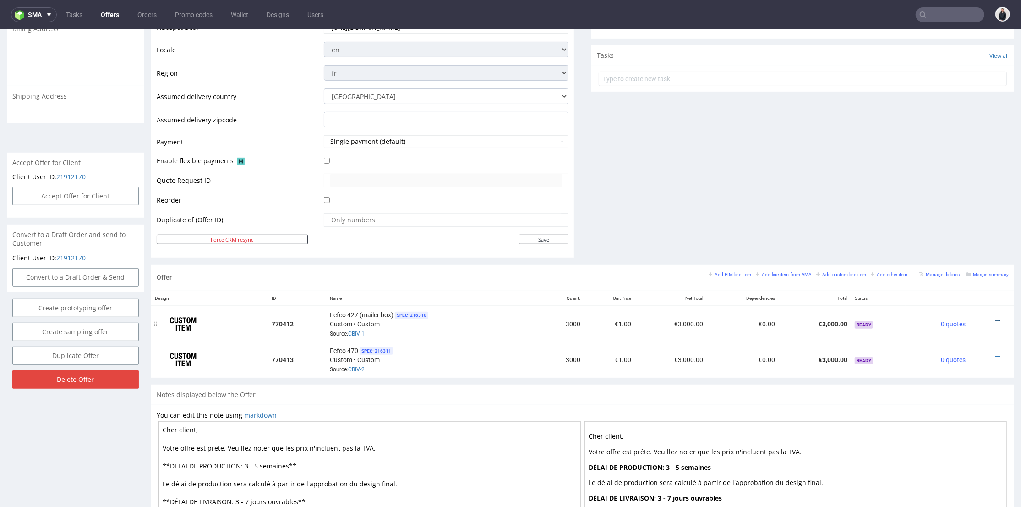
click at [995, 319] on icon at bounding box center [997, 319] width 5 height 6
click at [804, 113] on div "Comments User (0) Automatic (0) Attachments (0) All (0) View all (0) Send Tasks…" at bounding box center [802, 35] width 423 height 457
click at [995, 316] on icon at bounding box center [997, 319] width 5 height 6
click at [935, 218] on span "Edit item price" at bounding box center [957, 217] width 74 height 9
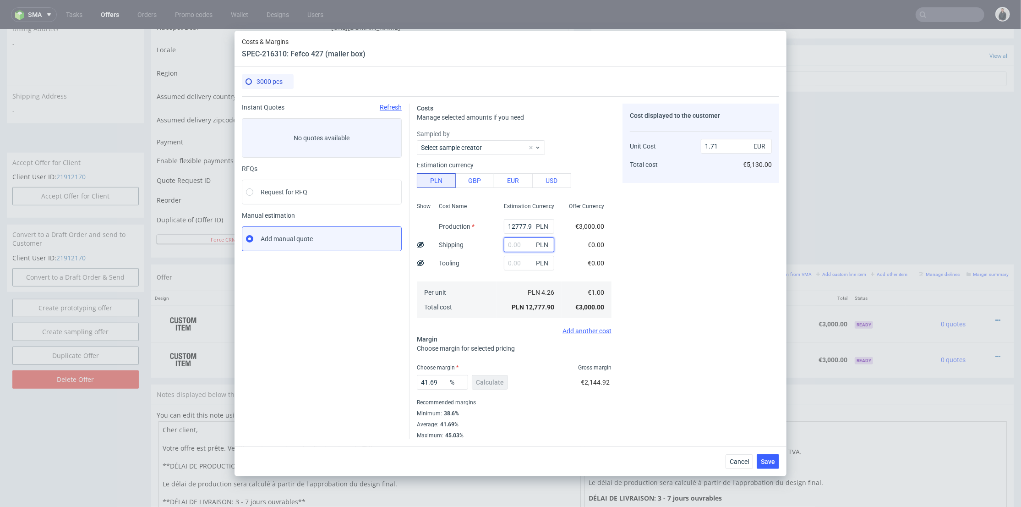
click at [516, 243] on input "text" at bounding box center [529, 244] width 50 height 15
type input "2200"
type input "2.01"
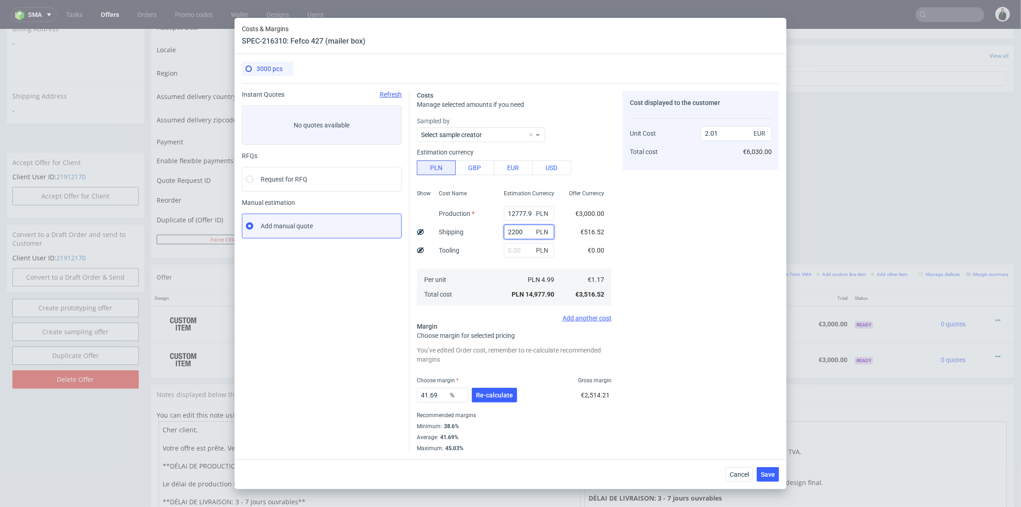
type input "2200"
click at [518, 209] on input "12777.9" at bounding box center [529, 213] width 50 height 15
paste input "4760"
type input "14760"
type input "2.27"
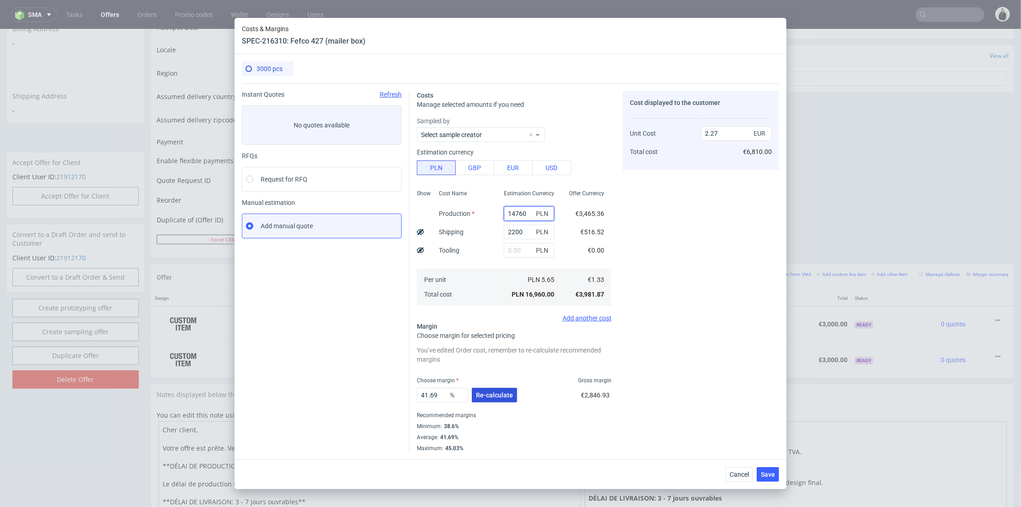
type input "14760"
click at [485, 396] on span "Re-calculate" at bounding box center [494, 395] width 37 height 6
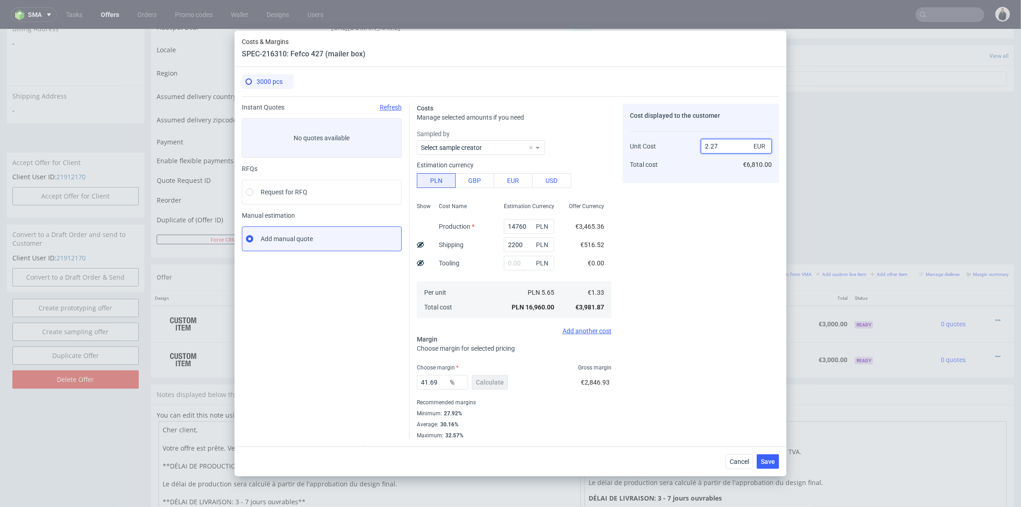
drag, startPoint x: 710, startPoint y: 149, endPoint x: 723, endPoint y: 148, distance: 12.4
click at [723, 148] on input "2.27" at bounding box center [736, 146] width 71 height 15
click at [501, 384] on div "41.69 % Calculate" at bounding box center [463, 384] width 93 height 26
drag, startPoint x: 712, startPoint y: 143, endPoint x: 721, endPoint y: 146, distance: 10.0
click at [721, 145] on input "2.27" at bounding box center [736, 146] width 71 height 15
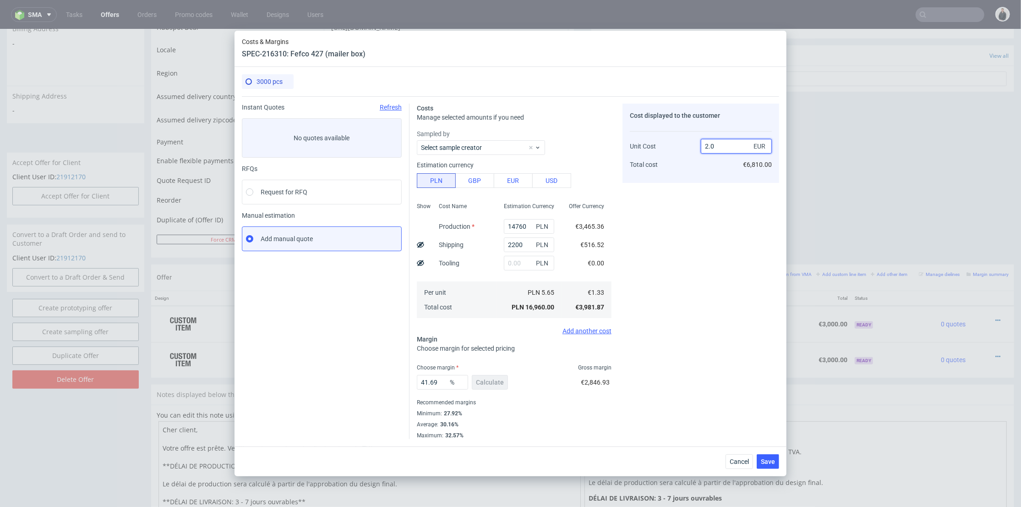
type input "2.03"
type input "34.482758620689644"
click at [693, 231] on div "Cost displayed to the customer Unit Cost Total cost 2.02 EUR €6,060.00" at bounding box center [700, 271] width 157 height 335
drag, startPoint x: 714, startPoint y: 146, endPoint x: 726, endPoint y: 151, distance: 12.9
click at [726, 147] on input "2.02" at bounding box center [736, 146] width 71 height 15
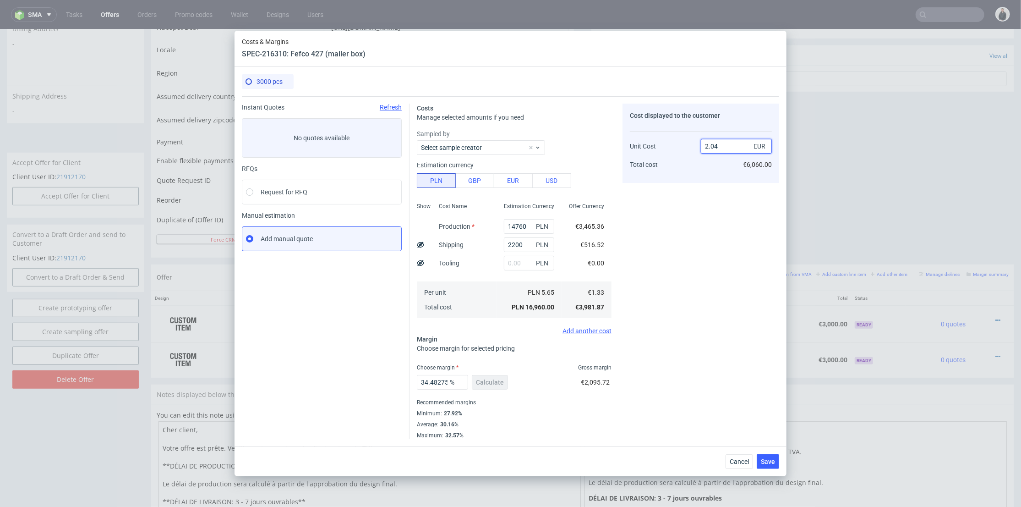
type input "2.04"
click at [683, 219] on div "Cost displayed to the customer Unit Cost Total cost 2.04 EUR €6,060.00" at bounding box center [700, 271] width 157 height 335
type input "34.80392156862745"
type input "2.03"
click at [765, 459] on span "Save" at bounding box center [768, 461] width 14 height 6
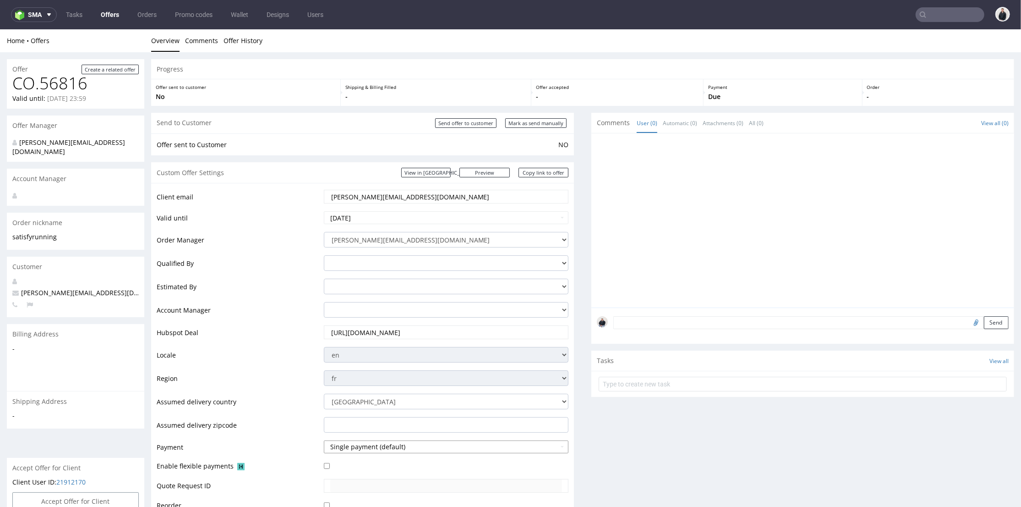
scroll to position [254, 0]
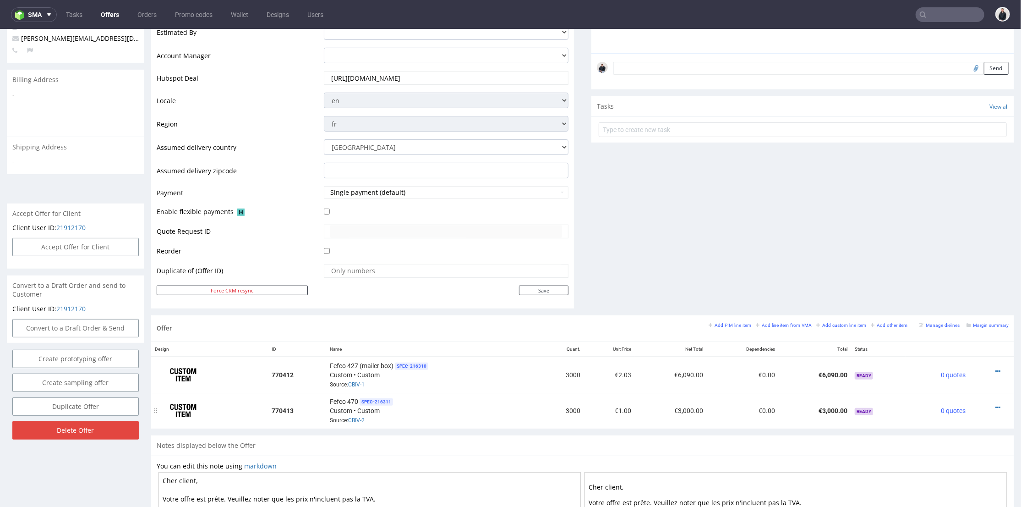
click at [986, 404] on div at bounding box center [989, 406] width 32 height 9
click at [995, 403] on icon at bounding box center [997, 406] width 5 height 6
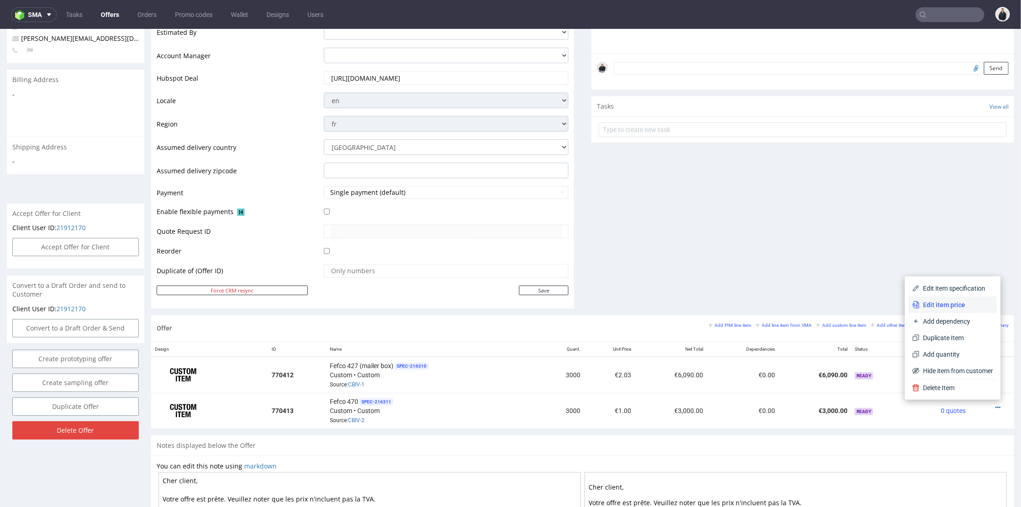
click at [954, 307] on span "Edit item price" at bounding box center [957, 304] width 74 height 9
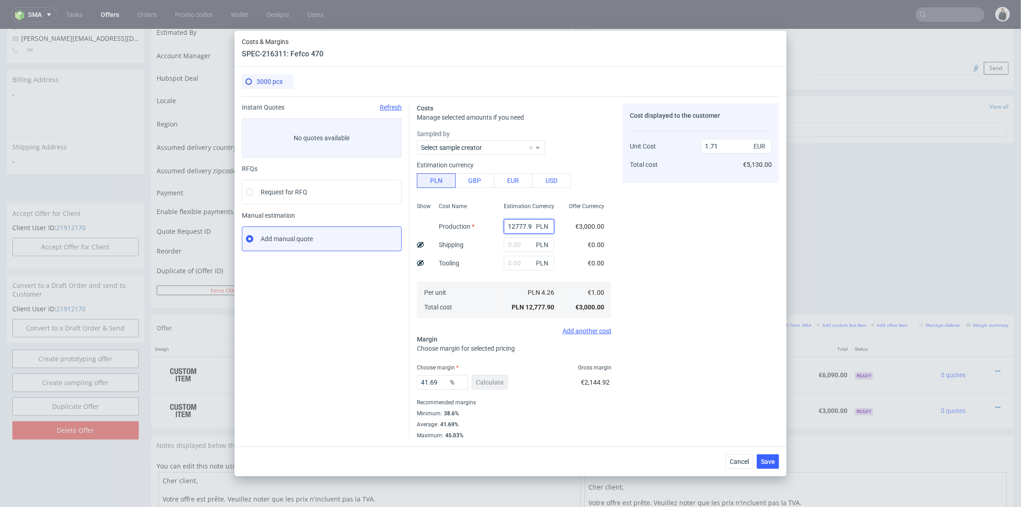
click at [515, 221] on input "12777.9" at bounding box center [529, 226] width 50 height 15
paste input "6470"
type input "16470"
type input "2.21"
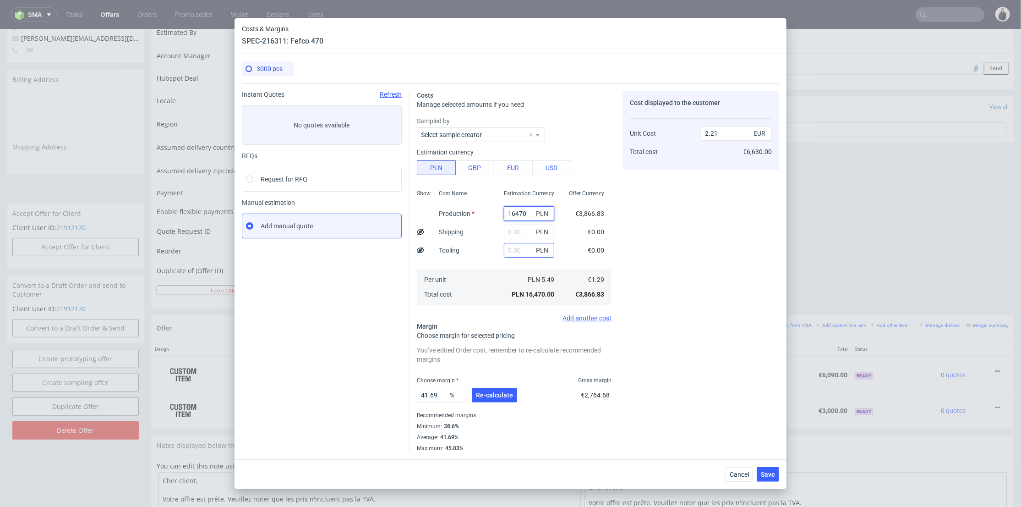
type input "16470"
click at [511, 253] on input "text" at bounding box center [529, 250] width 50 height 15
type input "2050"
type input "2.49"
type input "2050"
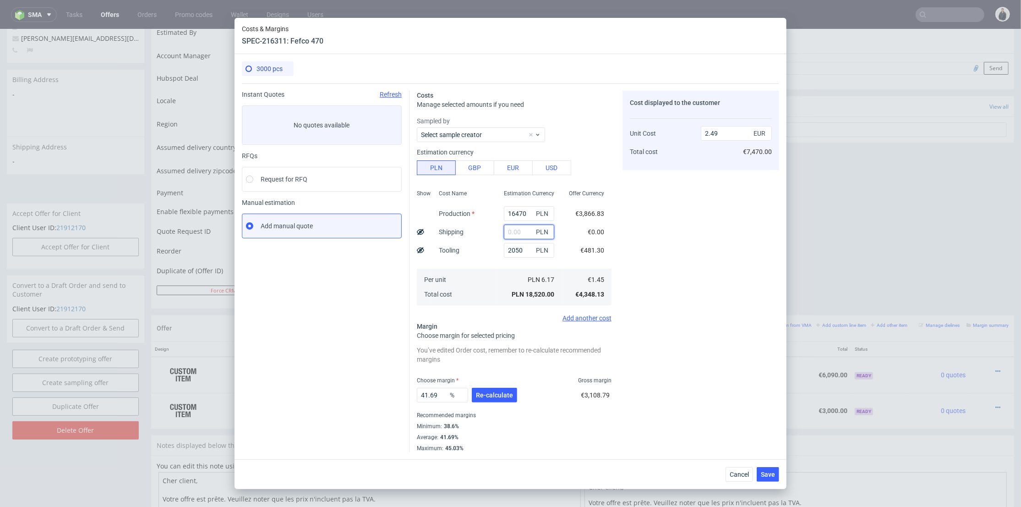
click at [520, 227] on input "text" at bounding box center [529, 231] width 50 height 15
type input "220"
type input "2.52"
type input "2200"
click at [480, 252] on div "Cost Name Production Shipping Tooling Per unit Total cost" at bounding box center [463, 246] width 65 height 121
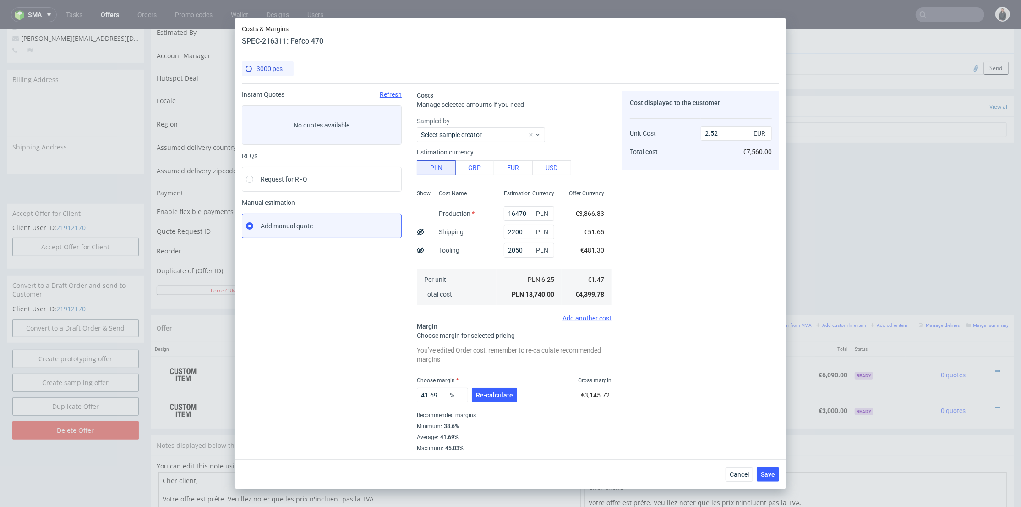
type input "2.78"
click at [442, 398] on input "41.69" at bounding box center [442, 394] width 51 height 15
click at [496, 398] on span "Re-calculate" at bounding box center [494, 395] width 37 height 6
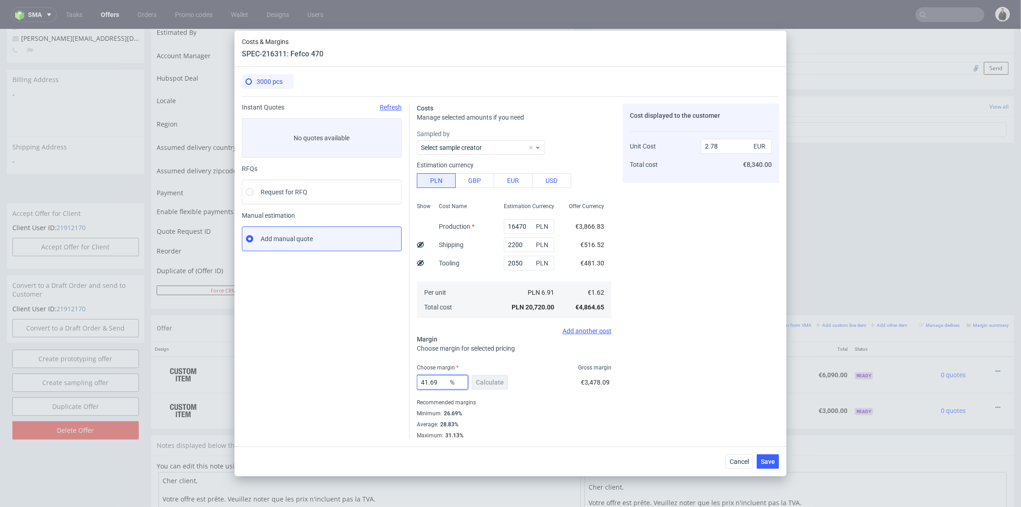
drag, startPoint x: 426, startPoint y: 378, endPoint x: 366, endPoint y: 376, distance: 60.0
click at [366, 376] on div "Instant Quotes Refresh No quotes available RFQs Request for RFQ Manual estimati…" at bounding box center [510, 267] width 537 height 343
type input "34"
click at [707, 354] on div "Cost displayed to the customer Unit Cost Total cost 2.78 EUR €8,340.00" at bounding box center [700, 271] width 157 height 335
type input "2.45"
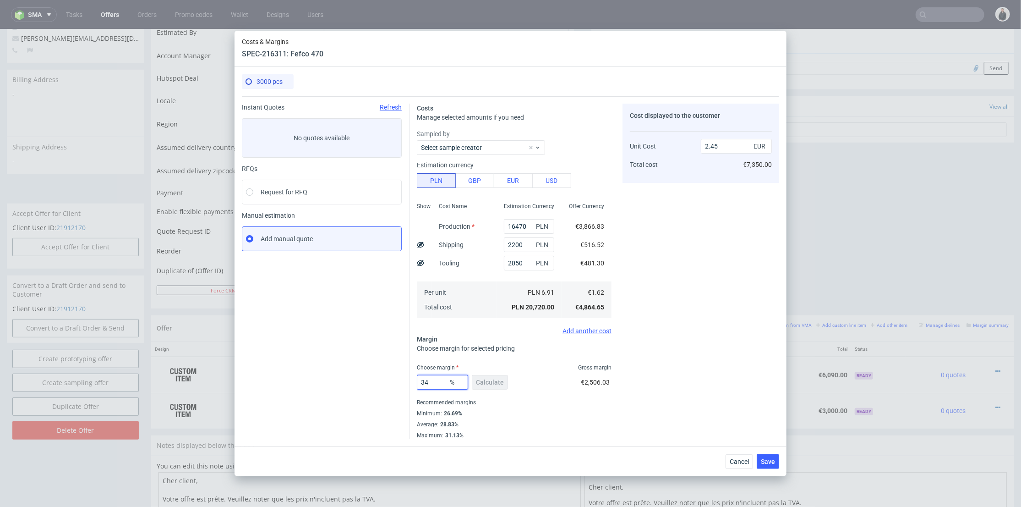
drag, startPoint x: 429, startPoint y: 383, endPoint x: 413, endPoint y: 382, distance: 16.0
click at [412, 382] on div "Costs Manage selected amounts if you need Sampled by Select sample creator Esti…" at bounding box center [594, 267] width 370 height 343
type input "37"
click at [714, 333] on div "Cost displayed to the customer Unit Cost Total cost 2.45 EUR €7,350.00" at bounding box center [700, 271] width 157 height 335
type input "2.57"
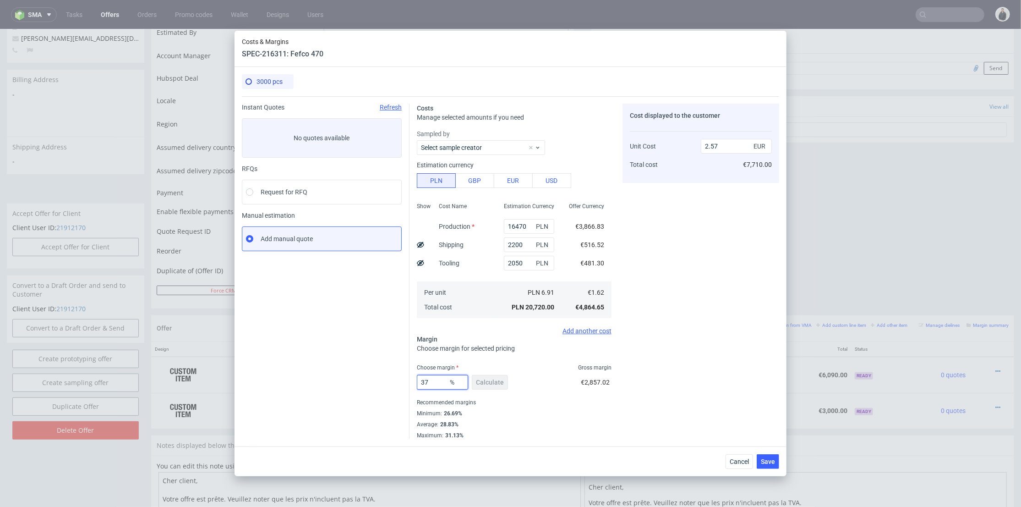
drag, startPoint x: 431, startPoint y: 379, endPoint x: 462, endPoint y: 370, distance: 32.2
click at [423, 379] on input "37" at bounding box center [442, 382] width 51 height 15
type input "38"
click at [681, 309] on div "Cost displayed to the customer Unit Cost Total cost 2.57 EUR €7,710.00" at bounding box center [700, 271] width 157 height 335
type input "2.61"
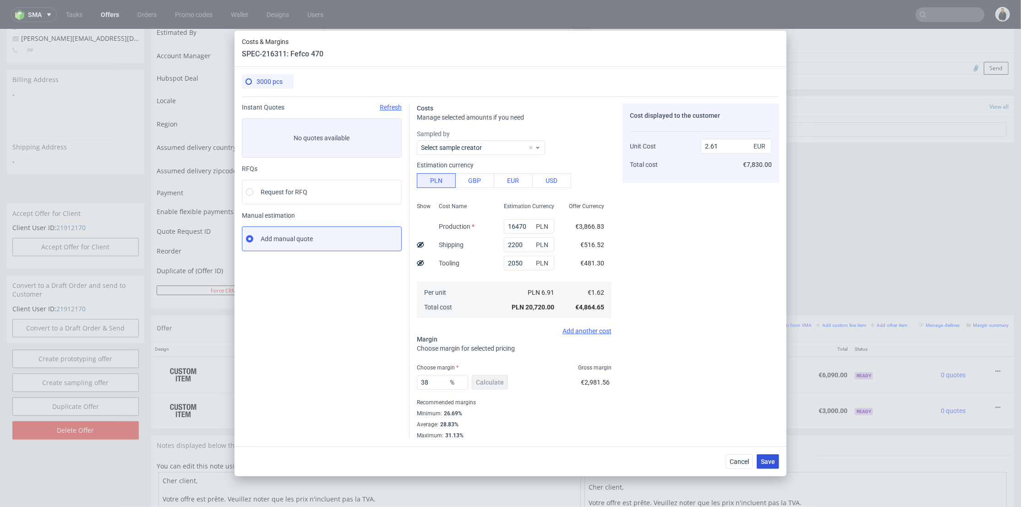
click at [766, 455] on button "Save" at bounding box center [768, 461] width 22 height 15
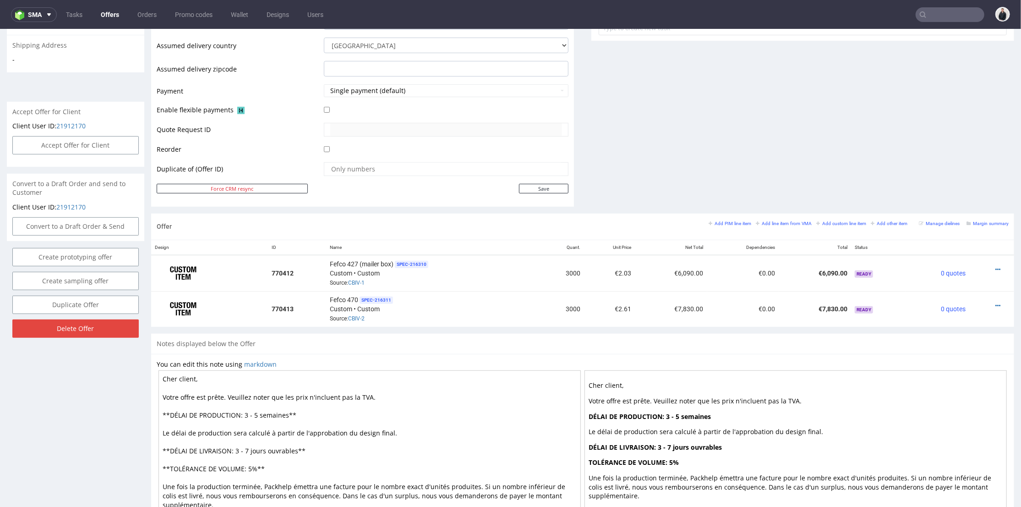
scroll to position [305, 0]
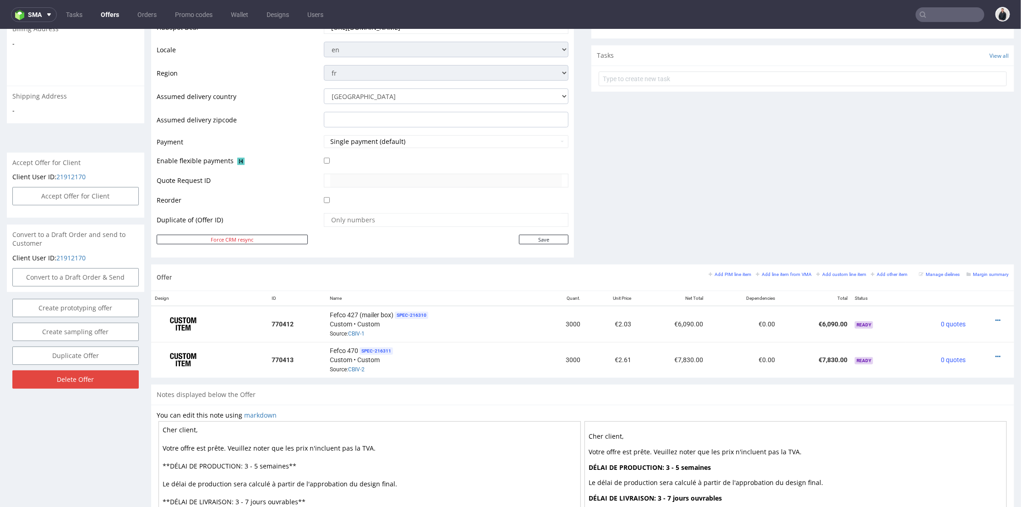
click at [252, 463] on textarea "Cher client, Votre offre est prête. Veuillez noter que les prix n'incluent pas …" at bounding box center [369, 500] width 422 height 160
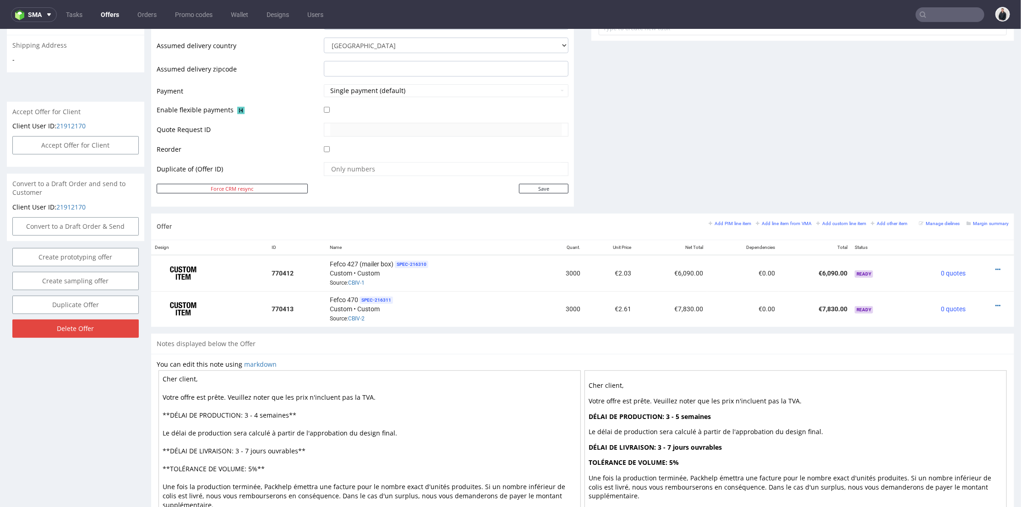
scroll to position [413, 0]
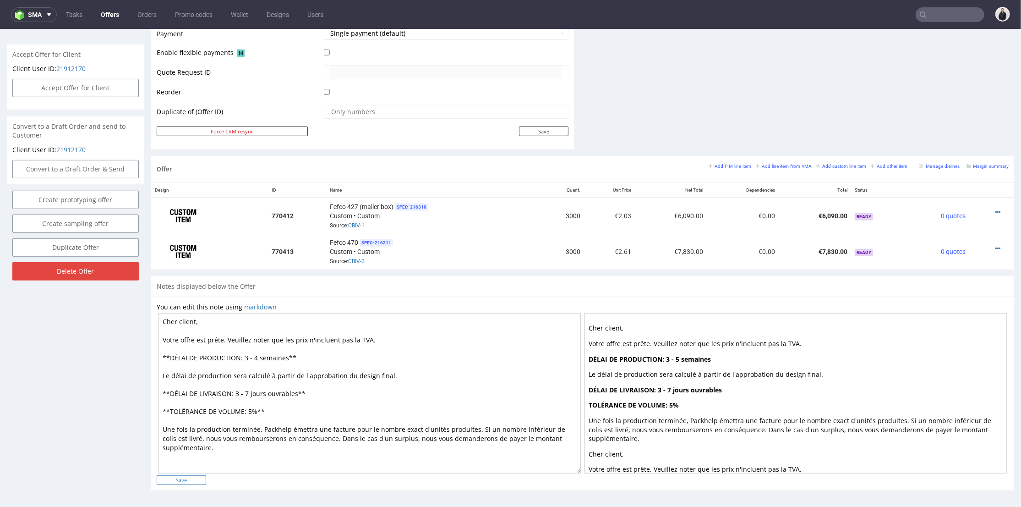
type textarea "Cher client, Votre offre est prête. Veuillez noter que les prix n'incluent pas …"
click at [188, 480] on input "Save" at bounding box center [181, 479] width 49 height 10
type input "In progress..."
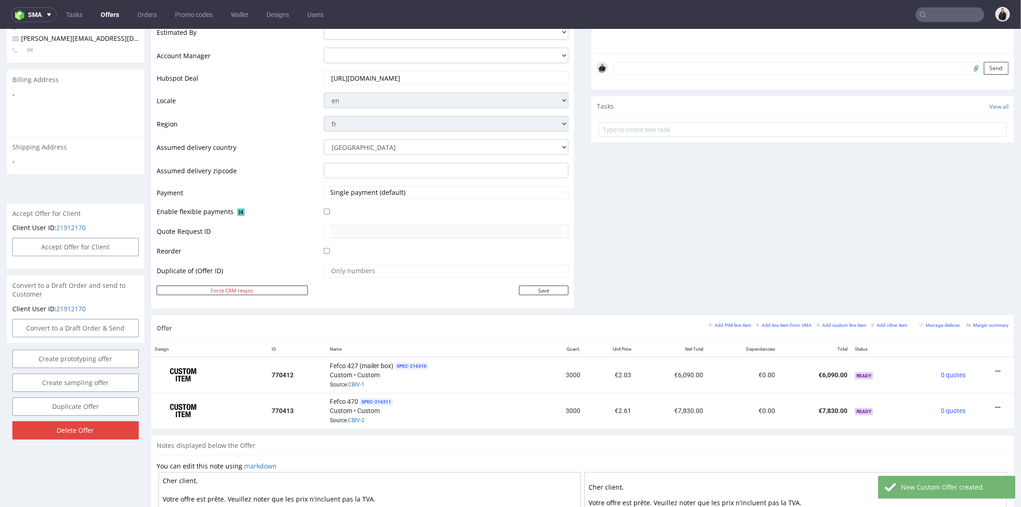
scroll to position [305, 0]
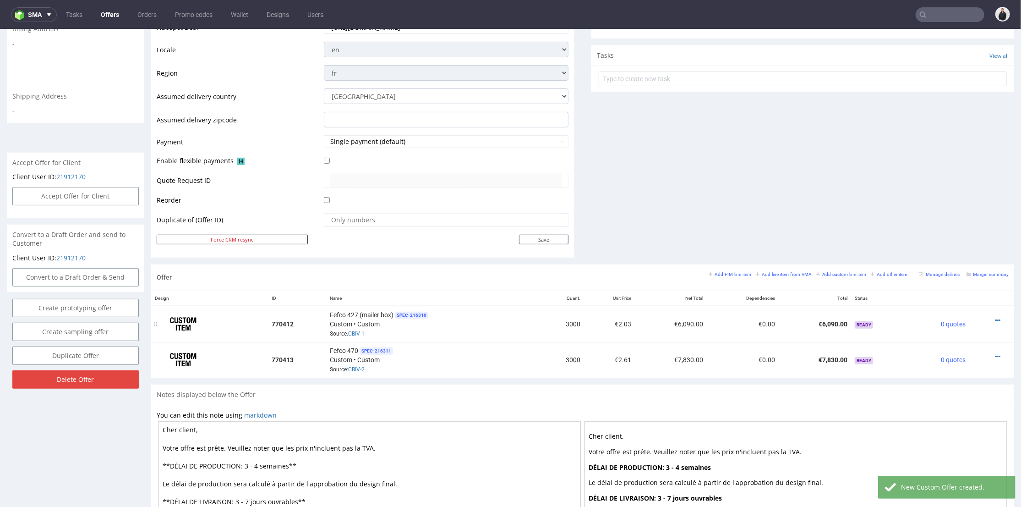
click at [977, 315] on div at bounding box center [989, 319] width 32 height 9
click at [995, 316] on icon at bounding box center [997, 319] width 5 height 6
click at [946, 206] on li "Edit item specification" at bounding box center [953, 201] width 88 height 16
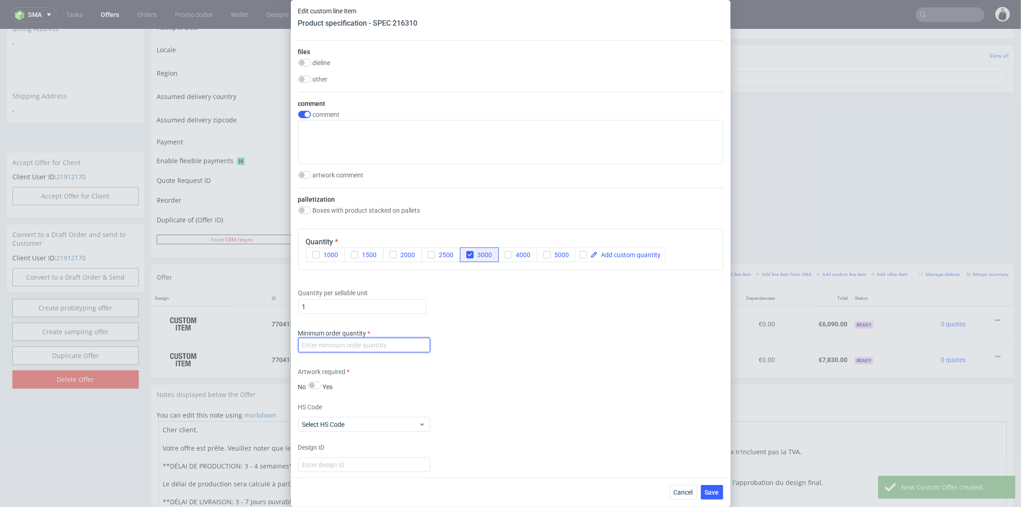
click at [368, 352] on input "number" at bounding box center [364, 345] width 132 height 15
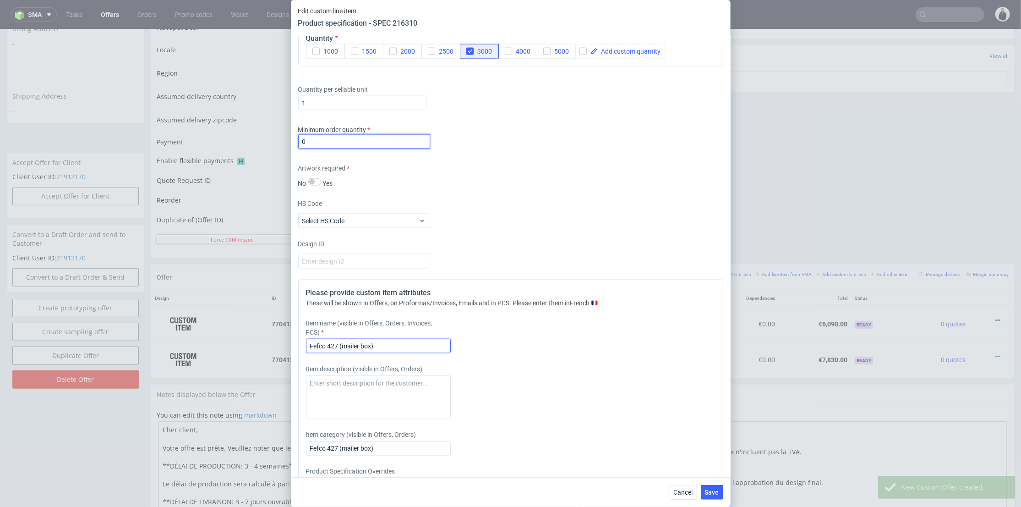
type input "0"
drag, startPoint x: 388, startPoint y: 380, endPoint x: 339, endPoint y: 381, distance: 49.0
click at [340, 353] on input "Fefco 427 (mailer box)" at bounding box center [378, 345] width 145 height 15
type input "Fefco 427 Size L Reorder"
click at [720, 494] on button "Save" at bounding box center [712, 492] width 22 height 15
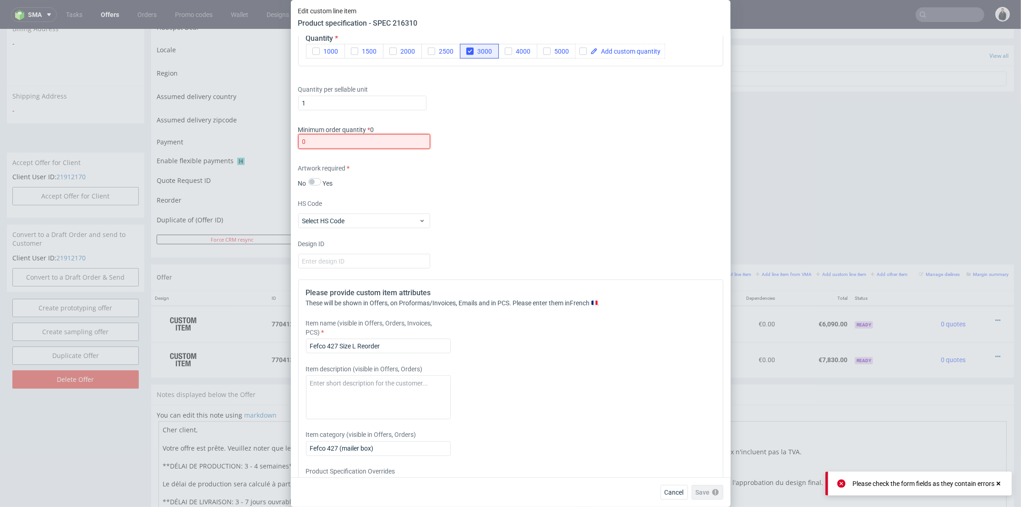
drag, startPoint x: 327, startPoint y: 174, endPoint x: 310, endPoint y: 189, distance: 22.1
click at [276, 175] on div "Edit custom line item Product specification - SPEC 216310 Supplier Marex Techni…" at bounding box center [510, 253] width 1021 height 507
type input "1"
click at [713, 485] on button "Save" at bounding box center [712, 492] width 22 height 15
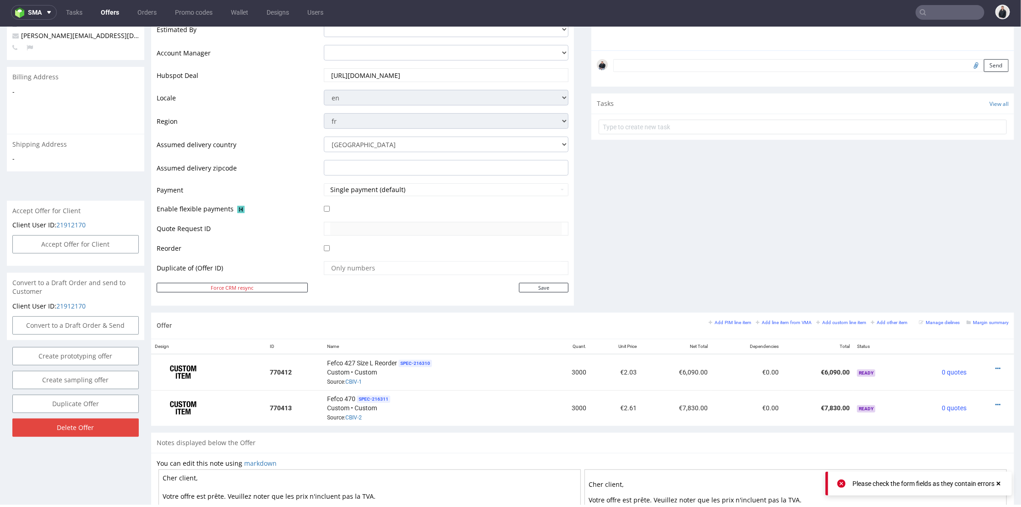
scroll to position [407, 0]
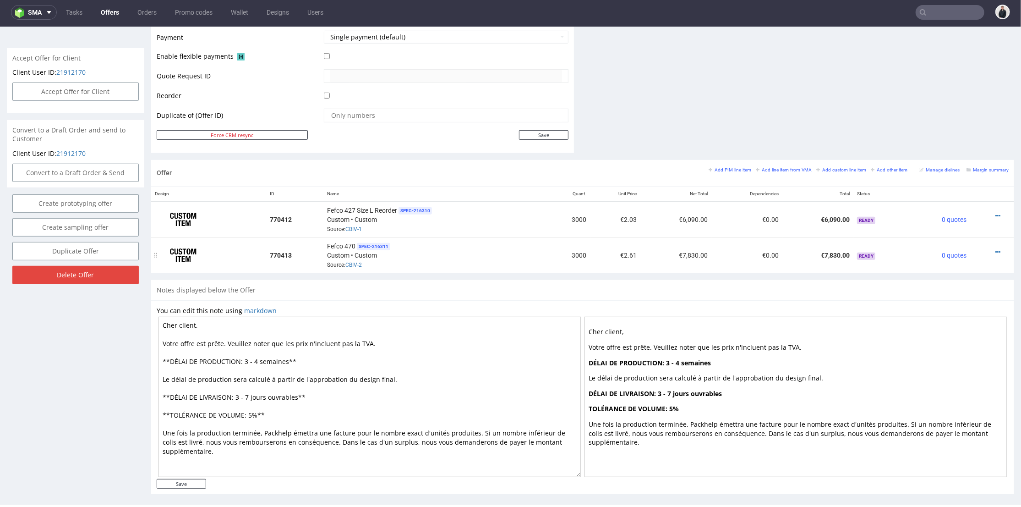
click at [987, 250] on div at bounding box center [989, 251] width 31 height 9
click at [995, 248] on icon at bounding box center [997, 251] width 5 height 6
click at [938, 132] on span "Edit item specification" at bounding box center [957, 132] width 74 height 9
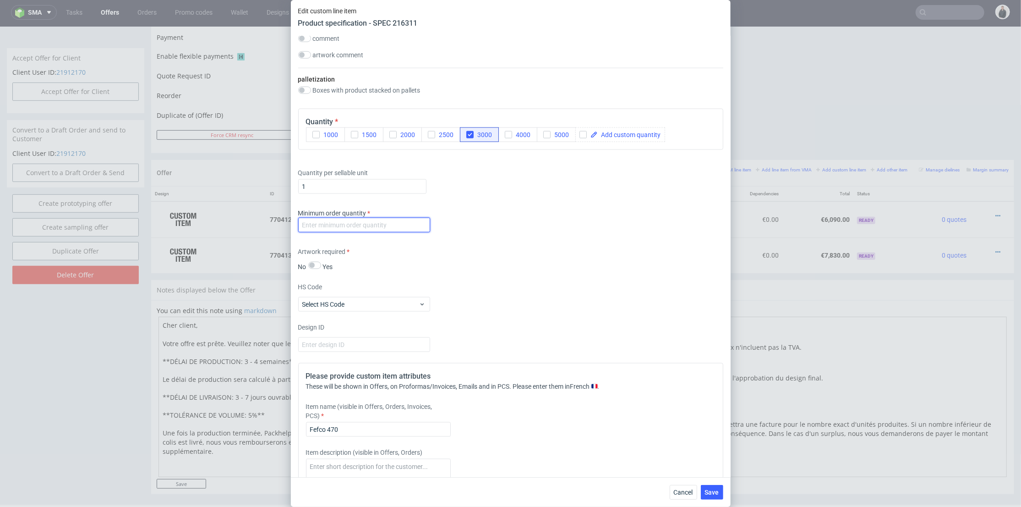
click at [379, 232] on input "number" at bounding box center [364, 225] width 132 height 15
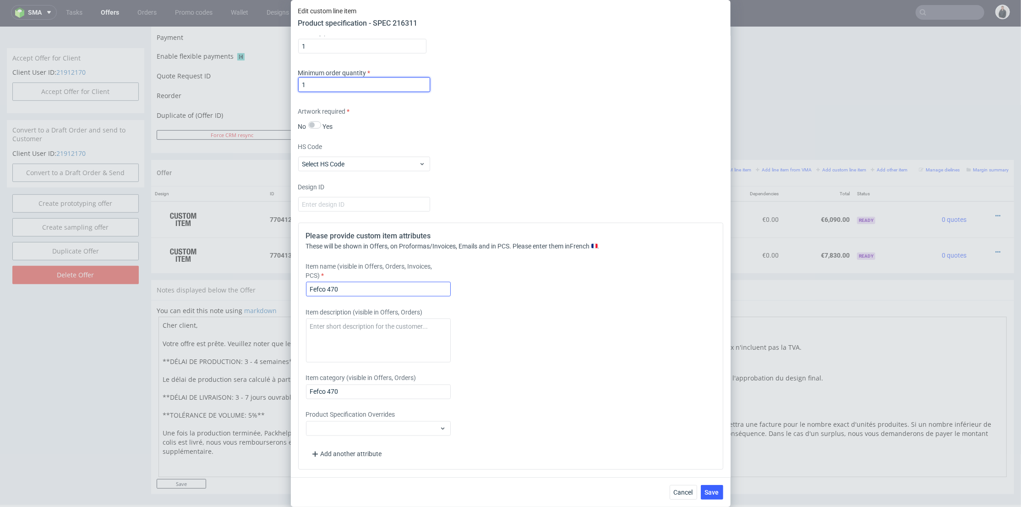
type input "1"
click at [371, 296] on input "Fefco 470" at bounding box center [378, 289] width 145 height 15
type input "Fefco 470 Size XL New construction"
click at [716, 489] on span "Save" at bounding box center [712, 492] width 14 height 6
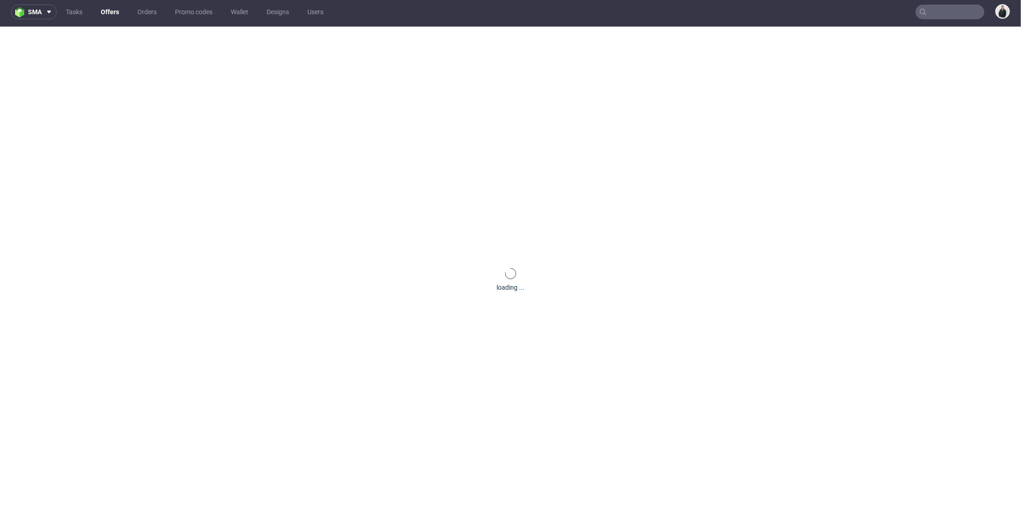
scroll to position [0, 0]
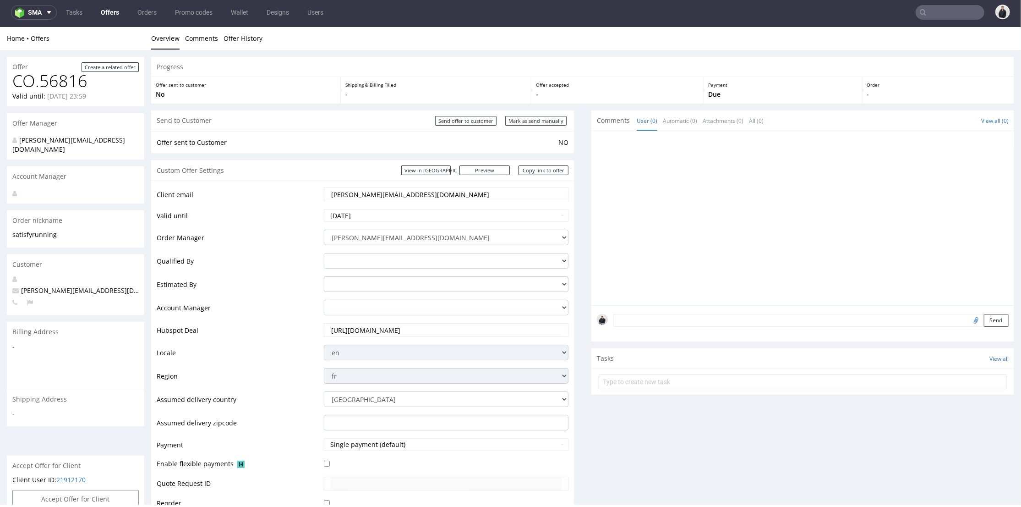
click at [775, 248] on div at bounding box center [805, 220] width 417 height 169
click at [537, 171] on link "Copy link to offer" at bounding box center [543, 170] width 50 height 10
drag, startPoint x: 461, startPoint y: 121, endPoint x: 629, endPoint y: 27, distance: 192.9
click at [461, 122] on input "Send offer to customer" at bounding box center [465, 120] width 61 height 10
type input "In progress..."
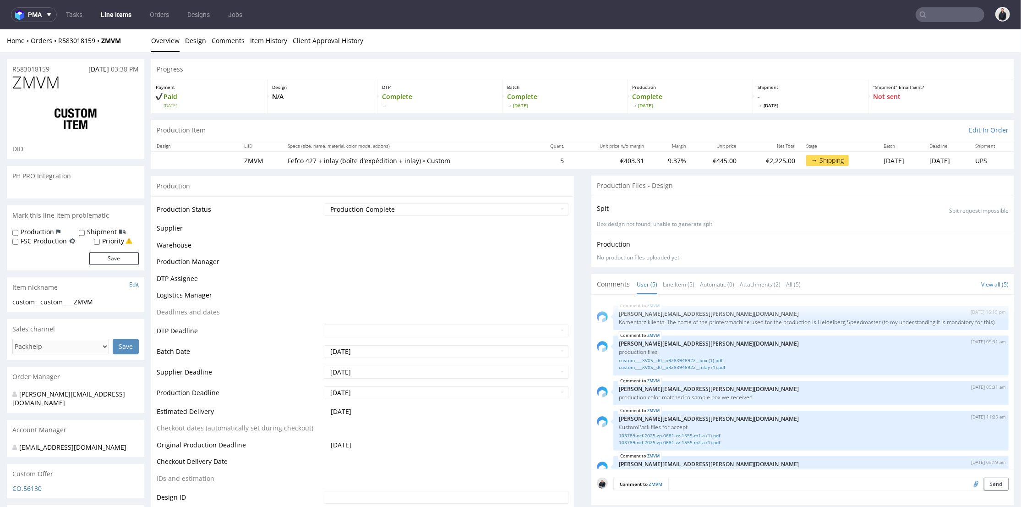
scroll to position [24, 0]
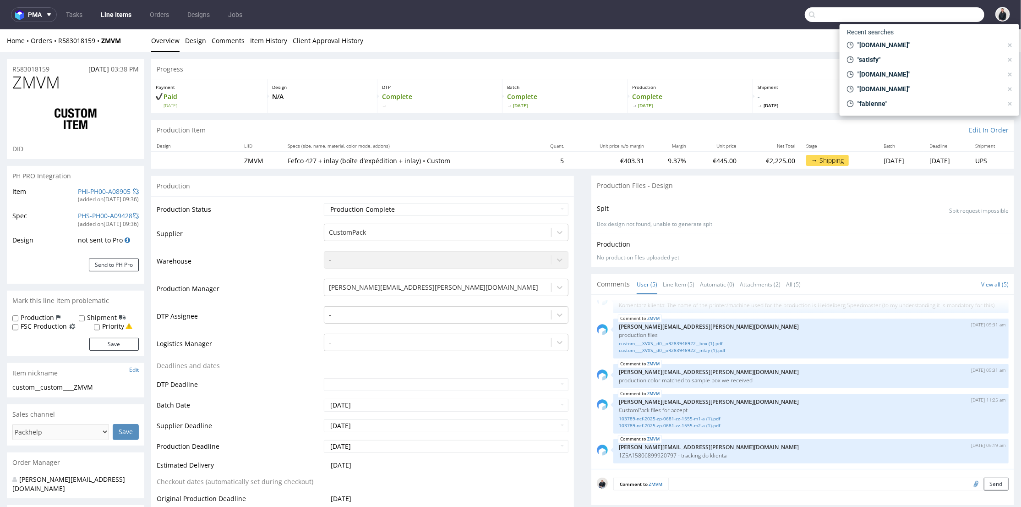
click at [938, 13] on input "text" at bounding box center [895, 14] width 180 height 15
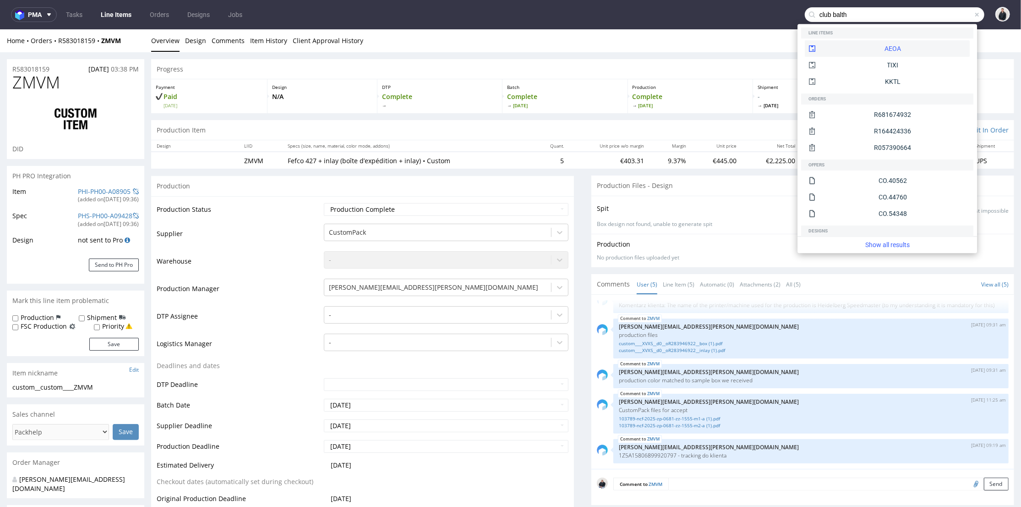
type input "club balth"
click at [853, 44] on div "AEOA" at bounding box center [887, 48] width 165 height 16
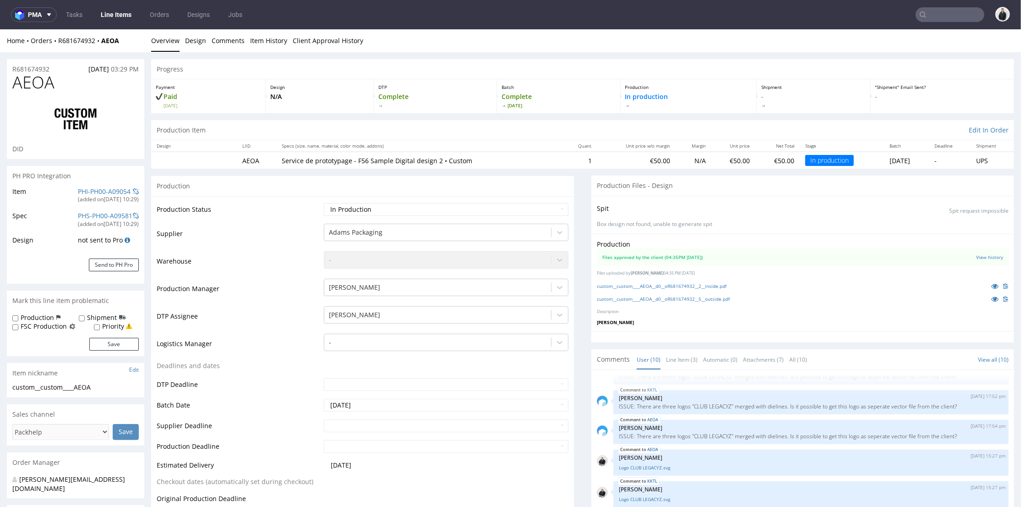
click at [48, 88] on span "AEOA" at bounding box center [33, 82] width 42 height 18
click at [32, 79] on span "AEOA" at bounding box center [33, 82] width 42 height 18
drag, startPoint x: 48, startPoint y: 68, endPoint x: 7, endPoint y: 67, distance: 40.8
click at [7, 67] on div "R681674932 03.09.2025 03:29 PM" at bounding box center [75, 66] width 137 height 15
copy p "R681674932"
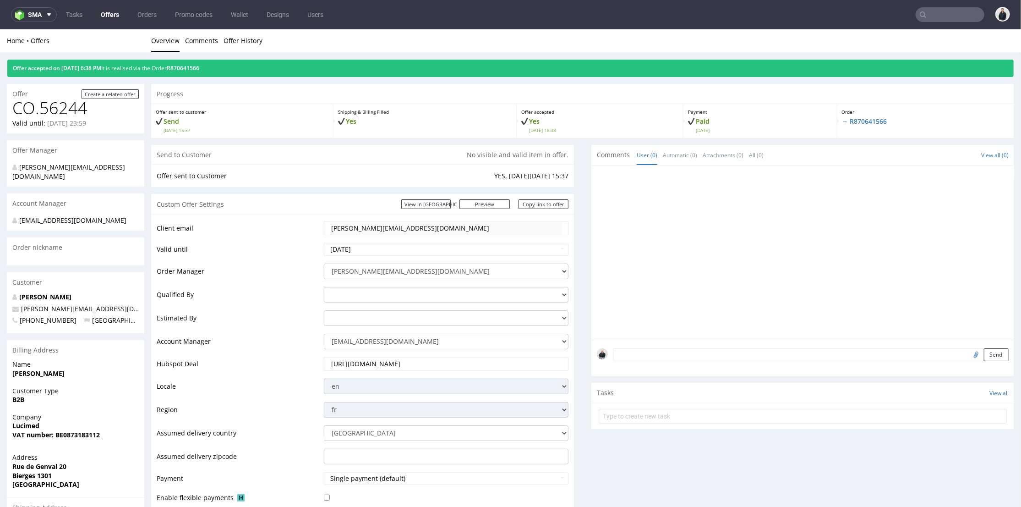
click at [123, 14] on link "Offers" at bounding box center [109, 14] width 29 height 15
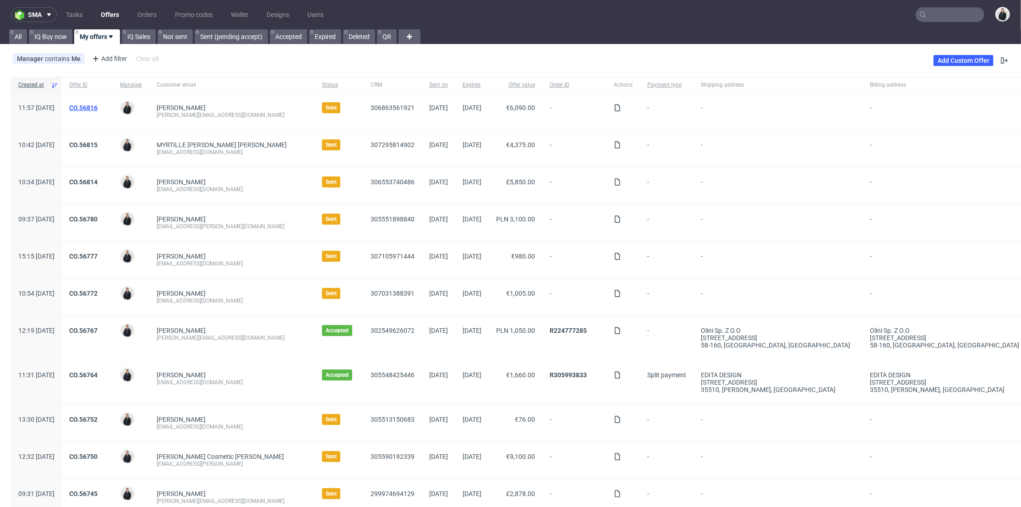
click at [98, 105] on link "CO.56816" at bounding box center [83, 107] width 28 height 7
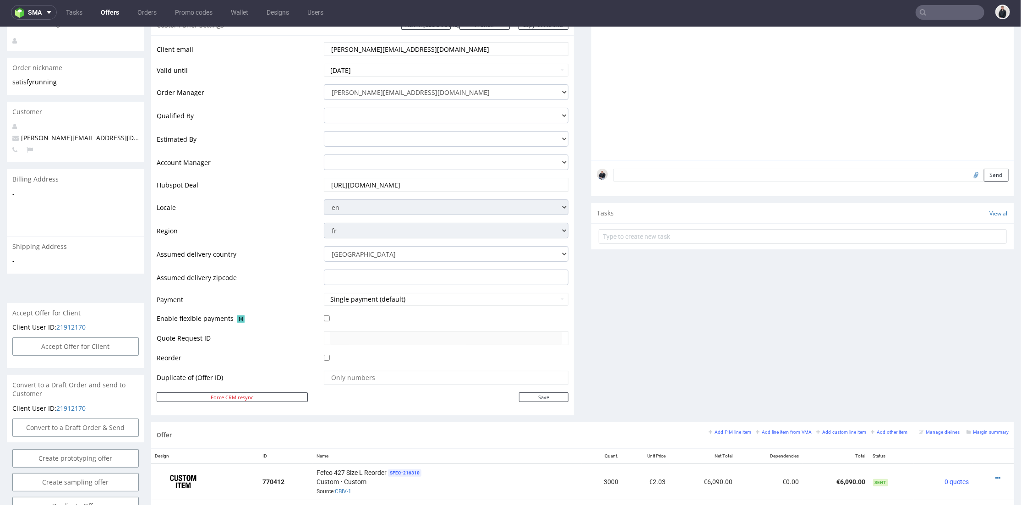
scroll to position [356, 0]
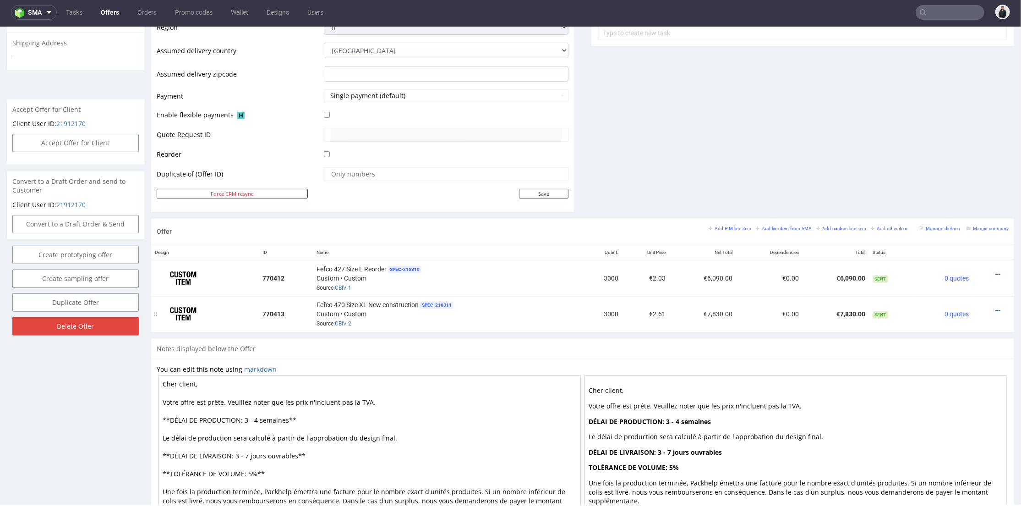
click at [458, 318] on div "Fefco 470 Size XL New construction SPEC- 216311 Custom • Custom Source: CBIV-2" at bounding box center [447, 313] width 262 height 28
click at [339, 320] on link "CBIV-2" at bounding box center [343, 323] width 16 height 6
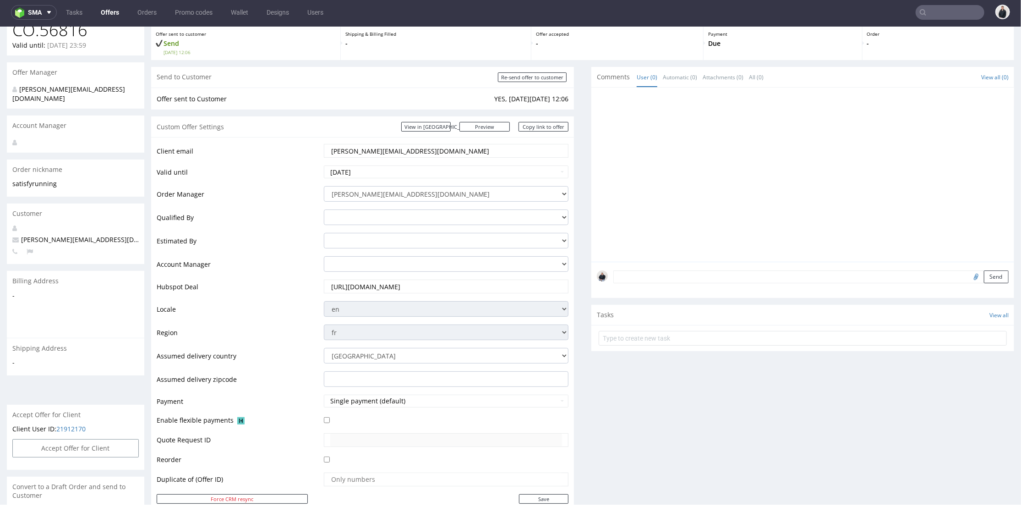
scroll to position [305, 0]
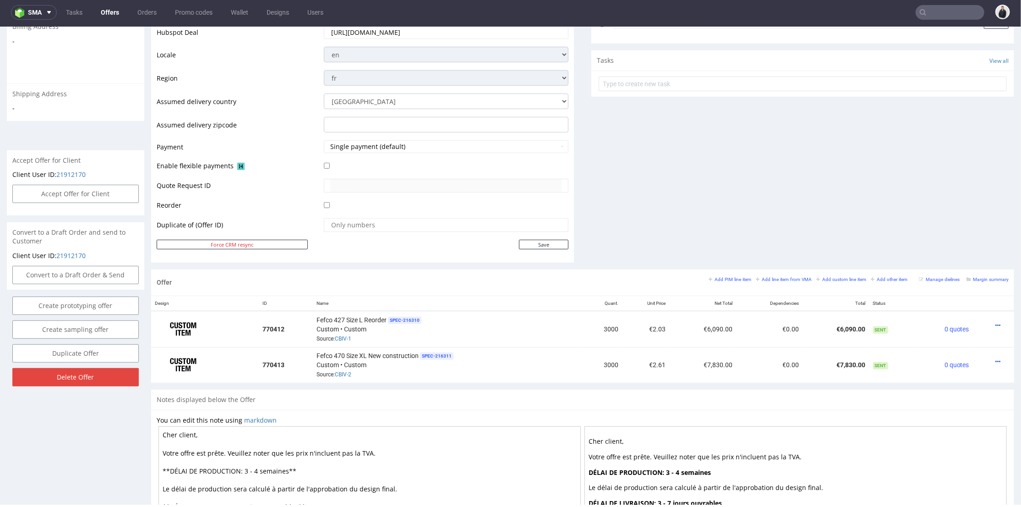
click at [937, 10] on input "text" at bounding box center [950, 12] width 69 height 15
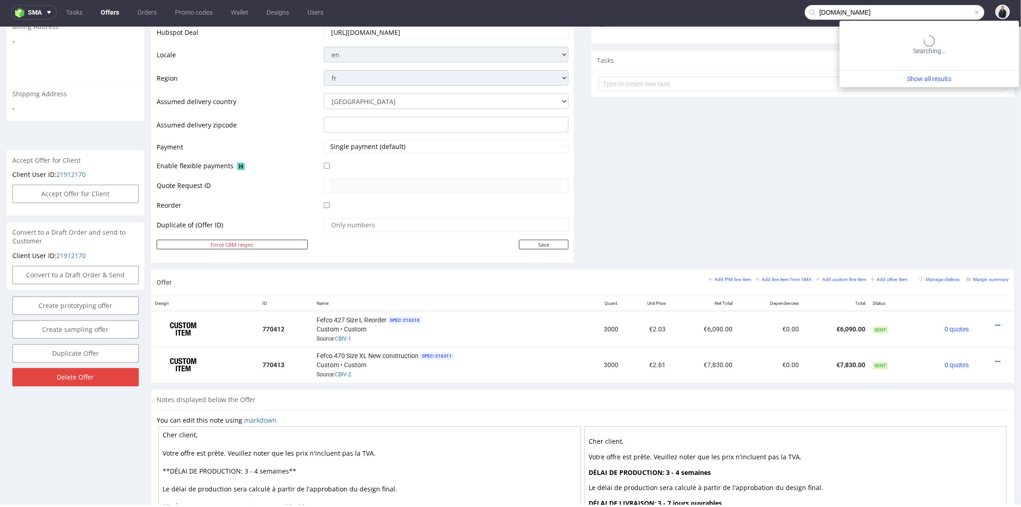
type input "[DOMAIN_NAME]"
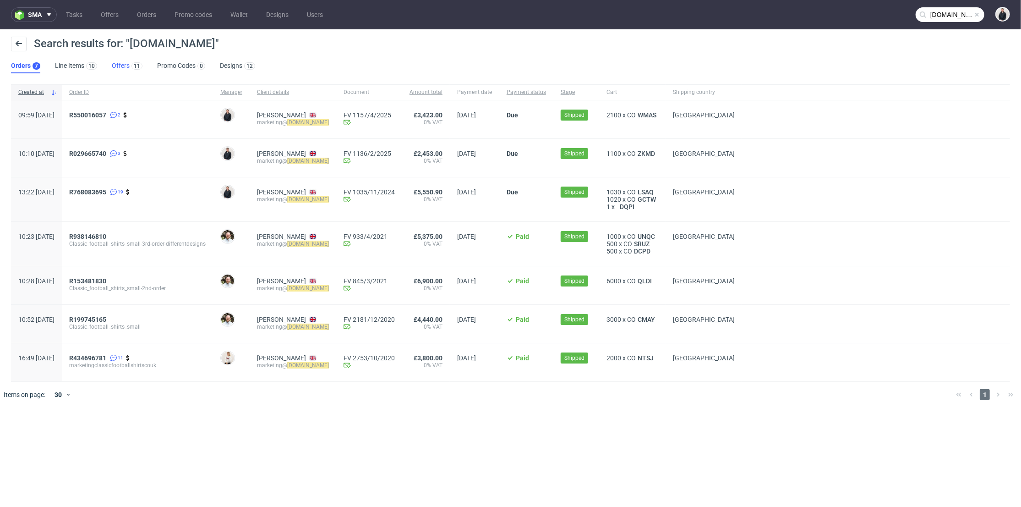
click at [123, 65] on link "Offers 11" at bounding box center [127, 66] width 31 height 15
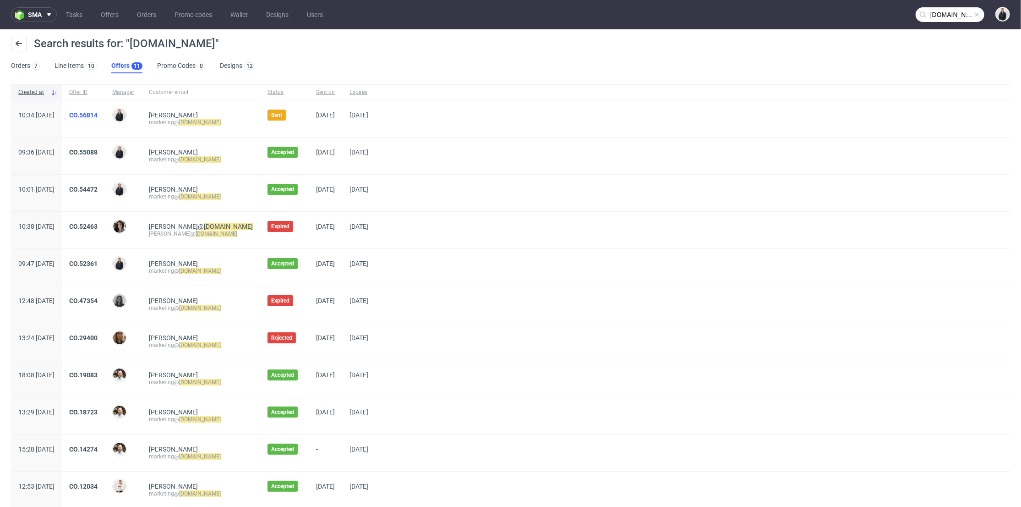
click at [98, 113] on link "CO.56814" at bounding box center [83, 114] width 28 height 7
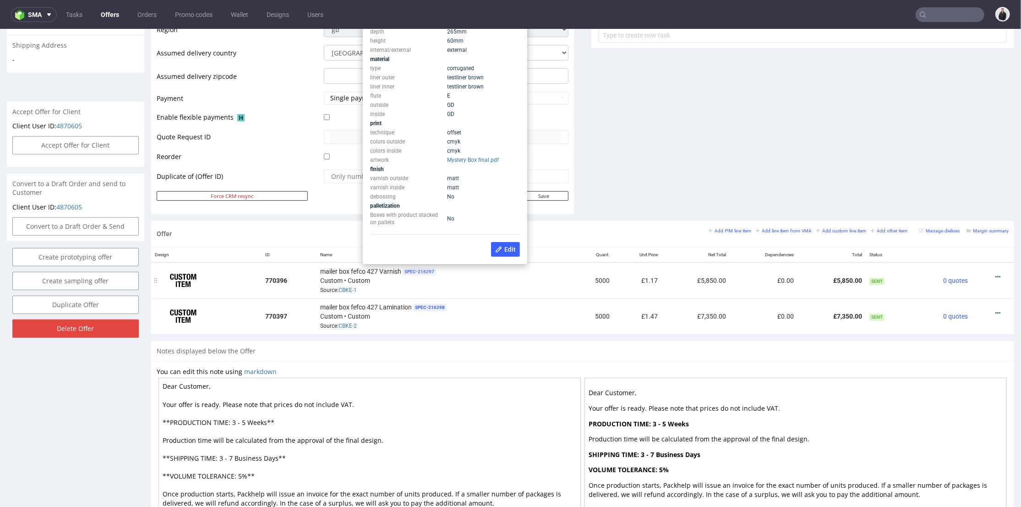
scroll to position [305, 0]
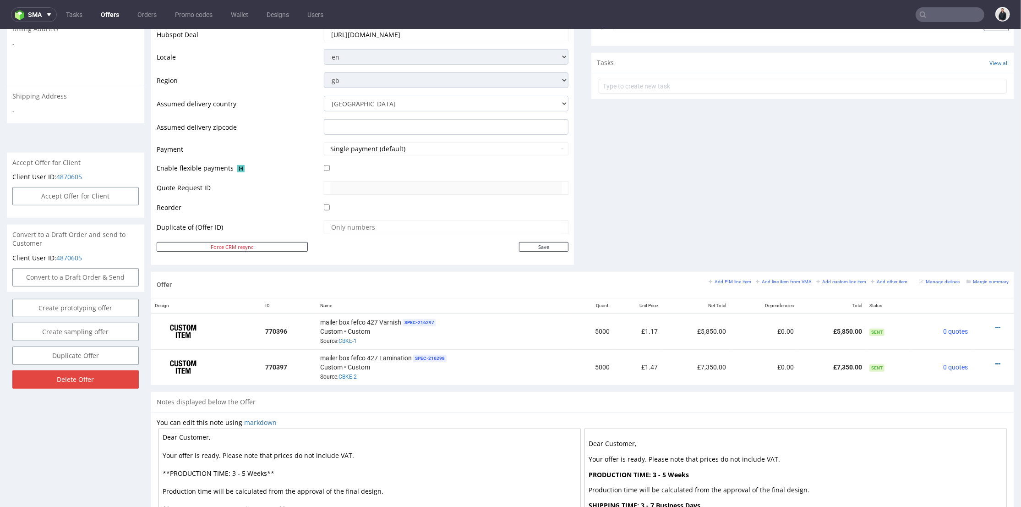
click at [620, 219] on div "Comments User (0) Automatic (0) Attachments (0) All (0) View all (0) Send Tasks…" at bounding box center [802, 43] width 423 height 457
drag, startPoint x: 337, startPoint y: 339, endPoint x: 350, endPoint y: 339, distance: 12.8
copy link "CBKE"
click at [343, 338] on link "CBKE-1" at bounding box center [347, 340] width 18 height 6
click at [329, 339] on span "Source: CBKE-1" at bounding box center [338, 340] width 37 height 6
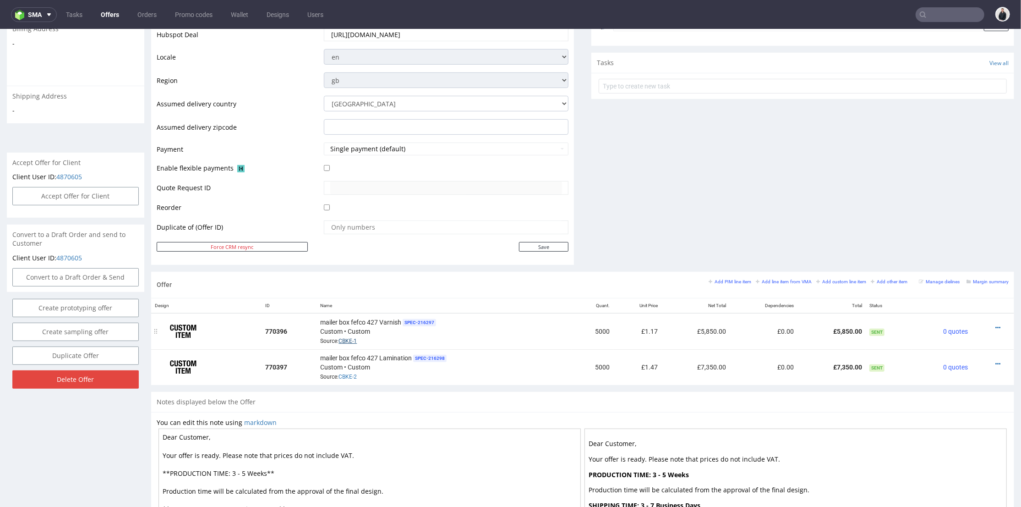
click at [343, 338] on link "CBKE-1" at bounding box center [347, 340] width 18 height 6
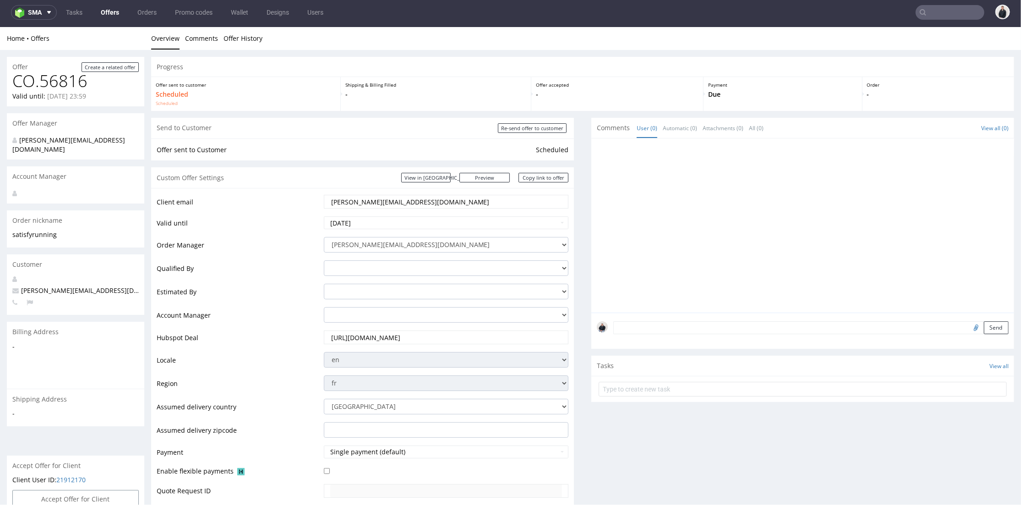
scroll to position [305, 0]
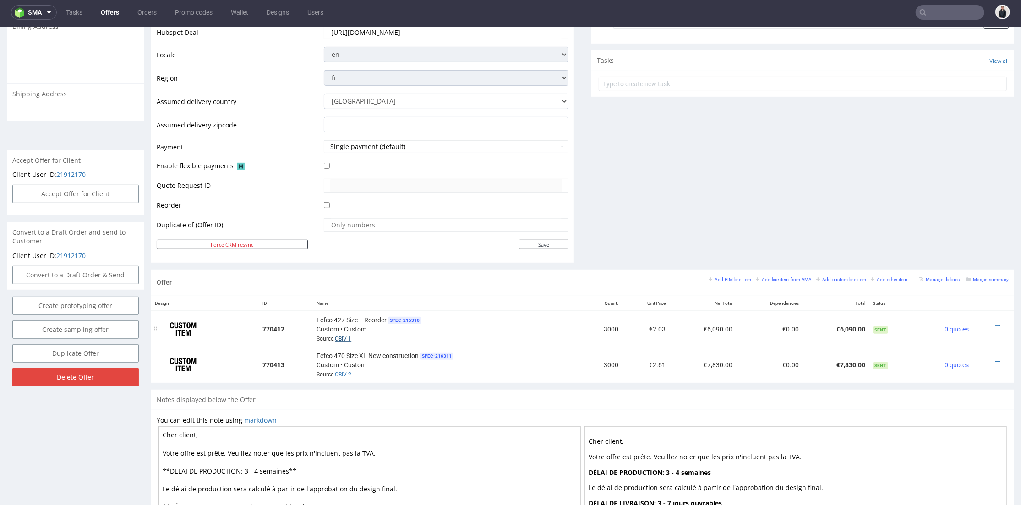
click at [348, 336] on link "CBIV-1" at bounding box center [343, 338] width 16 height 6
